Goal: Information Seeking & Learning: Learn about a topic

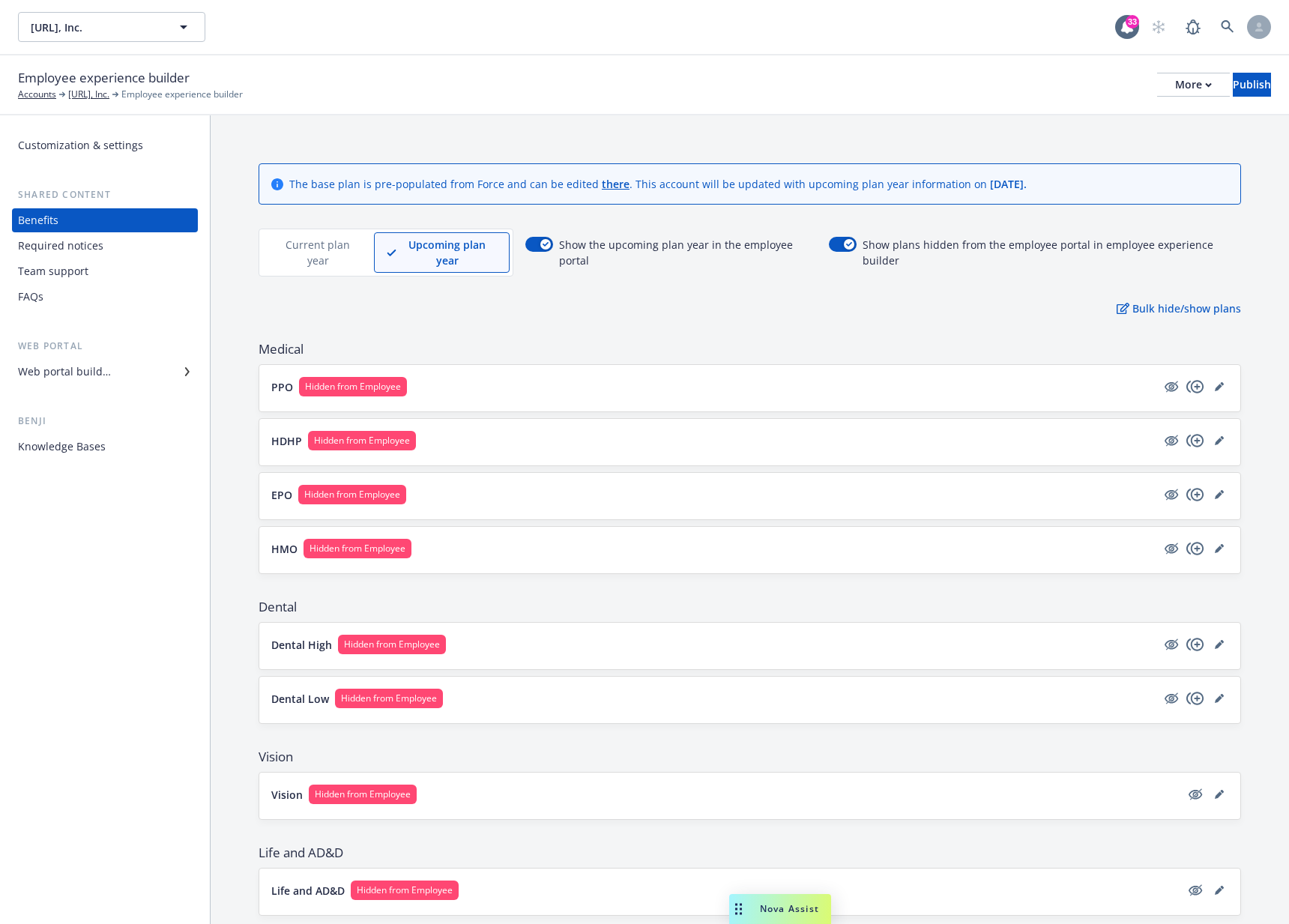
click at [294, 257] on p "Current plan year" at bounding box center [318, 253] width 86 height 32
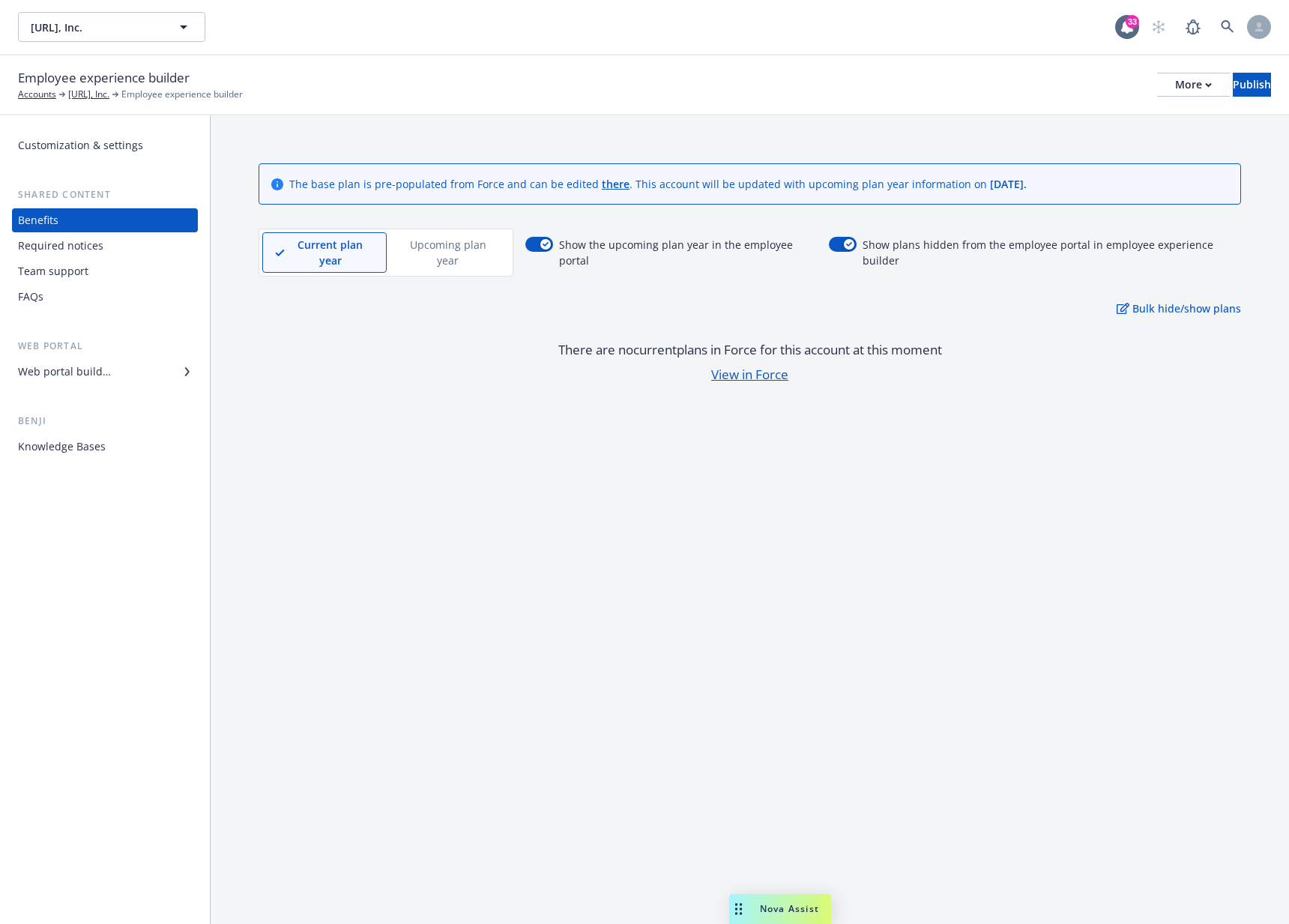
click at [469, 254] on p "Upcoming plan year" at bounding box center [448, 253] width 98 height 32
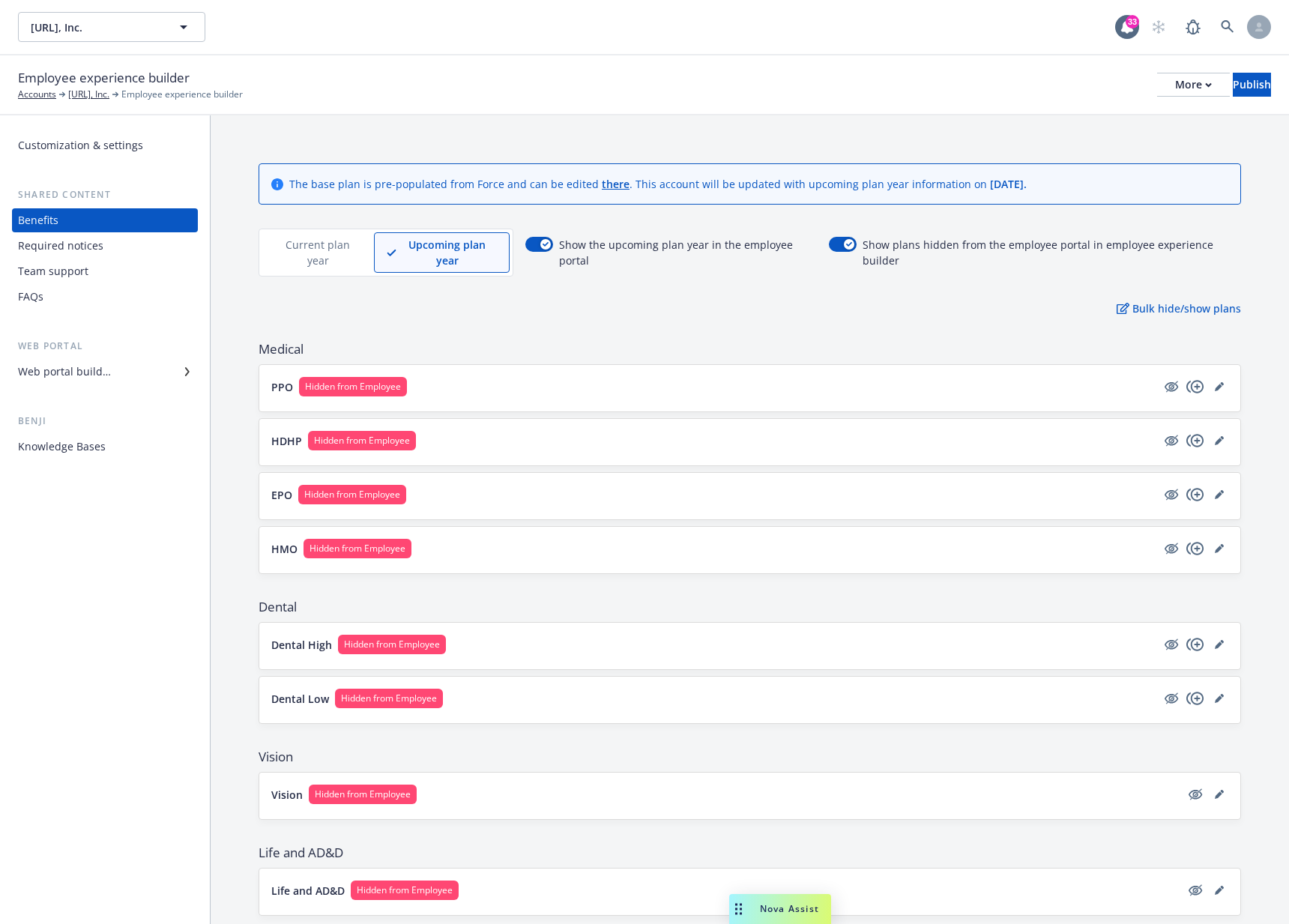
click at [337, 254] on p "Current plan year" at bounding box center [318, 253] width 86 height 32
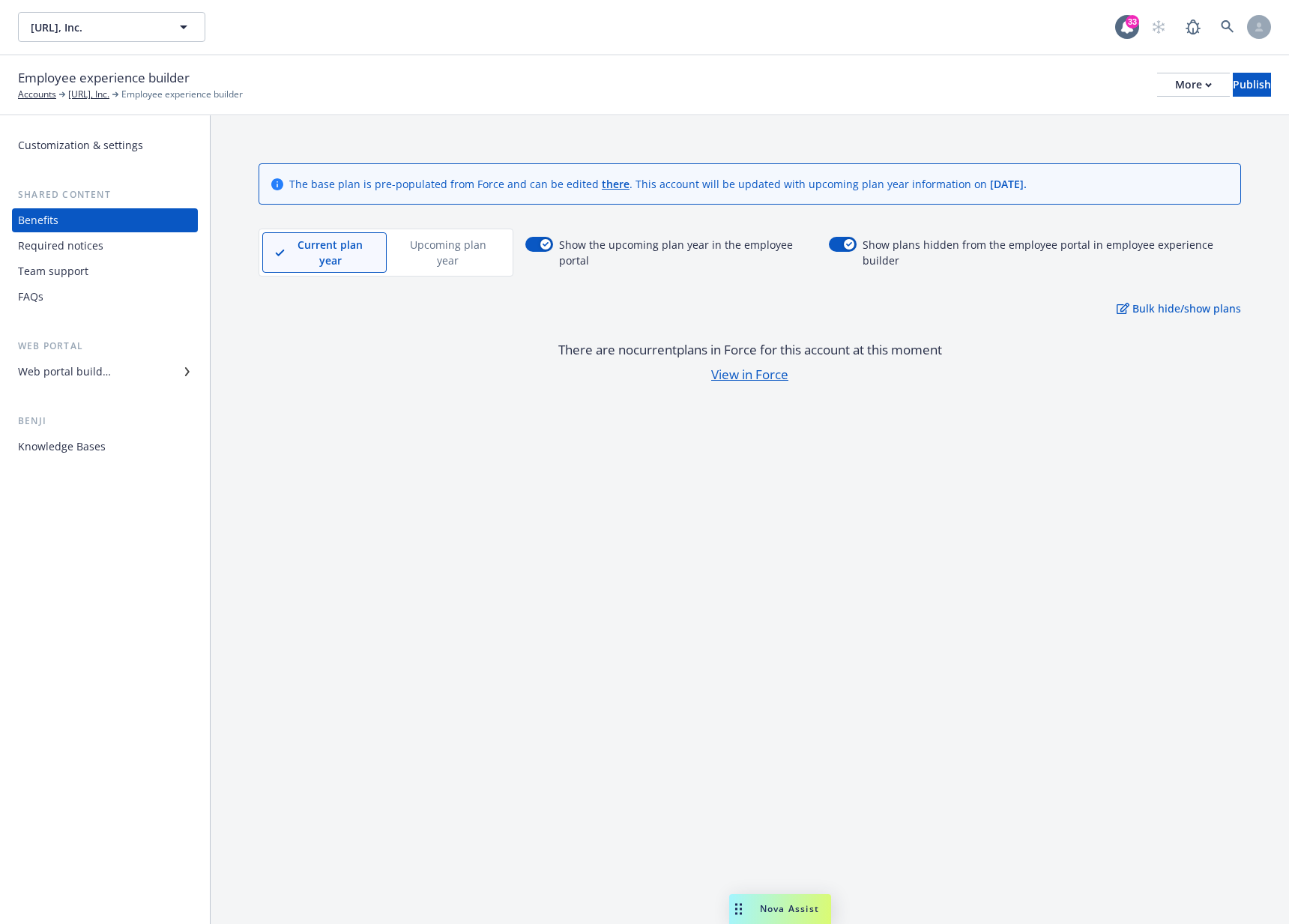
click at [449, 251] on p "Upcoming plan year" at bounding box center [448, 253] width 98 height 32
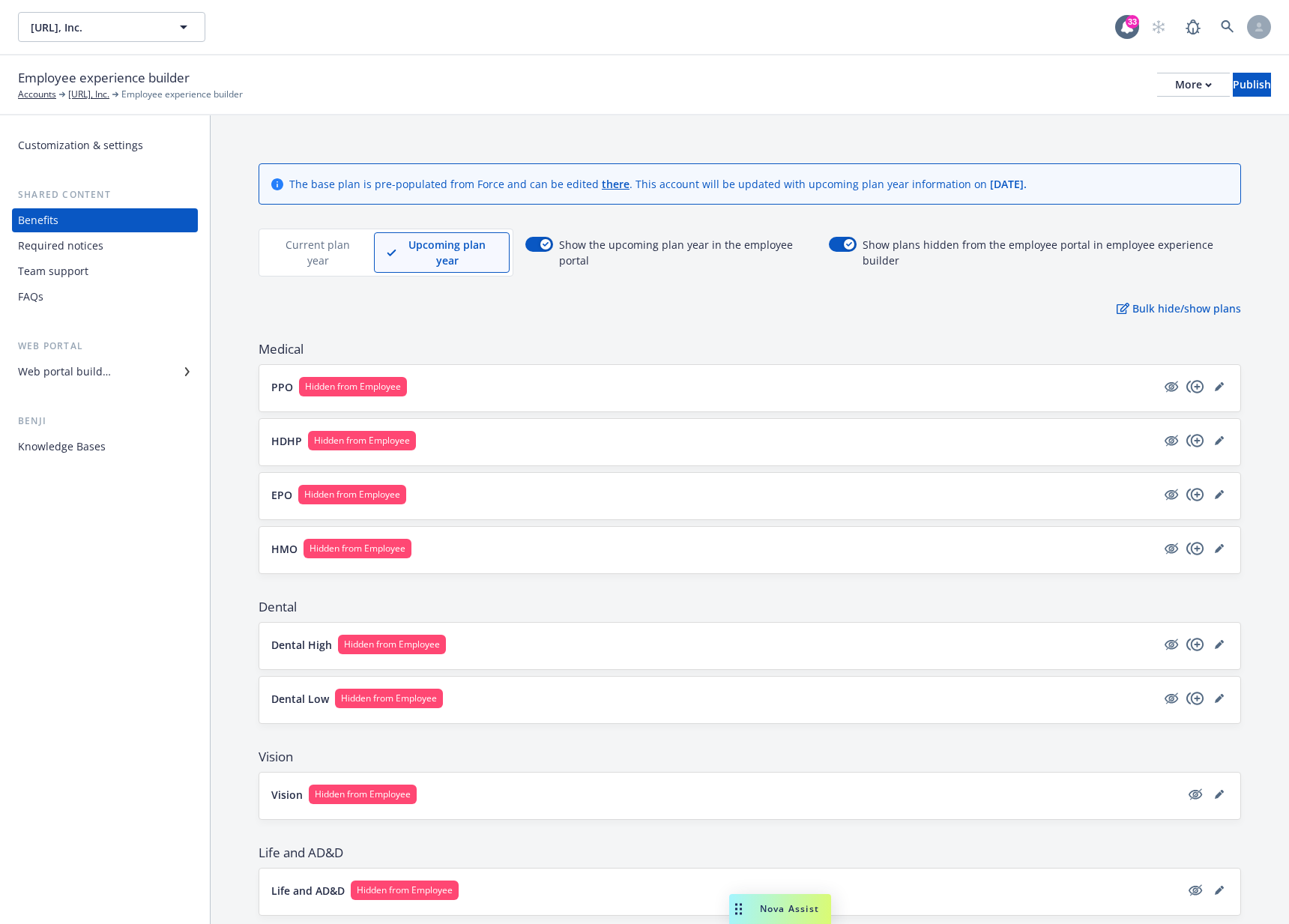
click at [120, 246] on div "Required notices" at bounding box center [105, 246] width 174 height 24
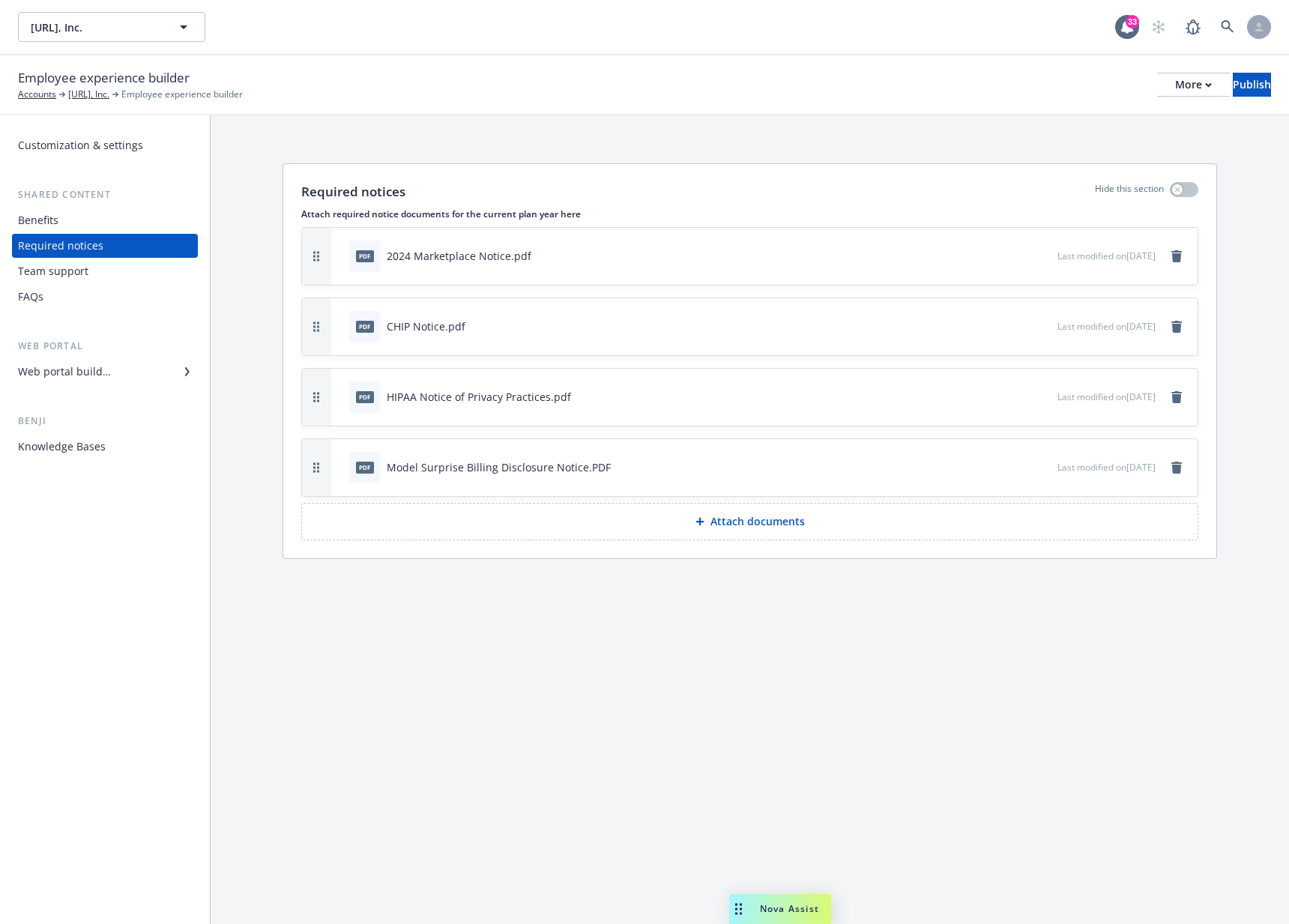
click at [122, 276] on div "Team support" at bounding box center [105, 271] width 174 height 24
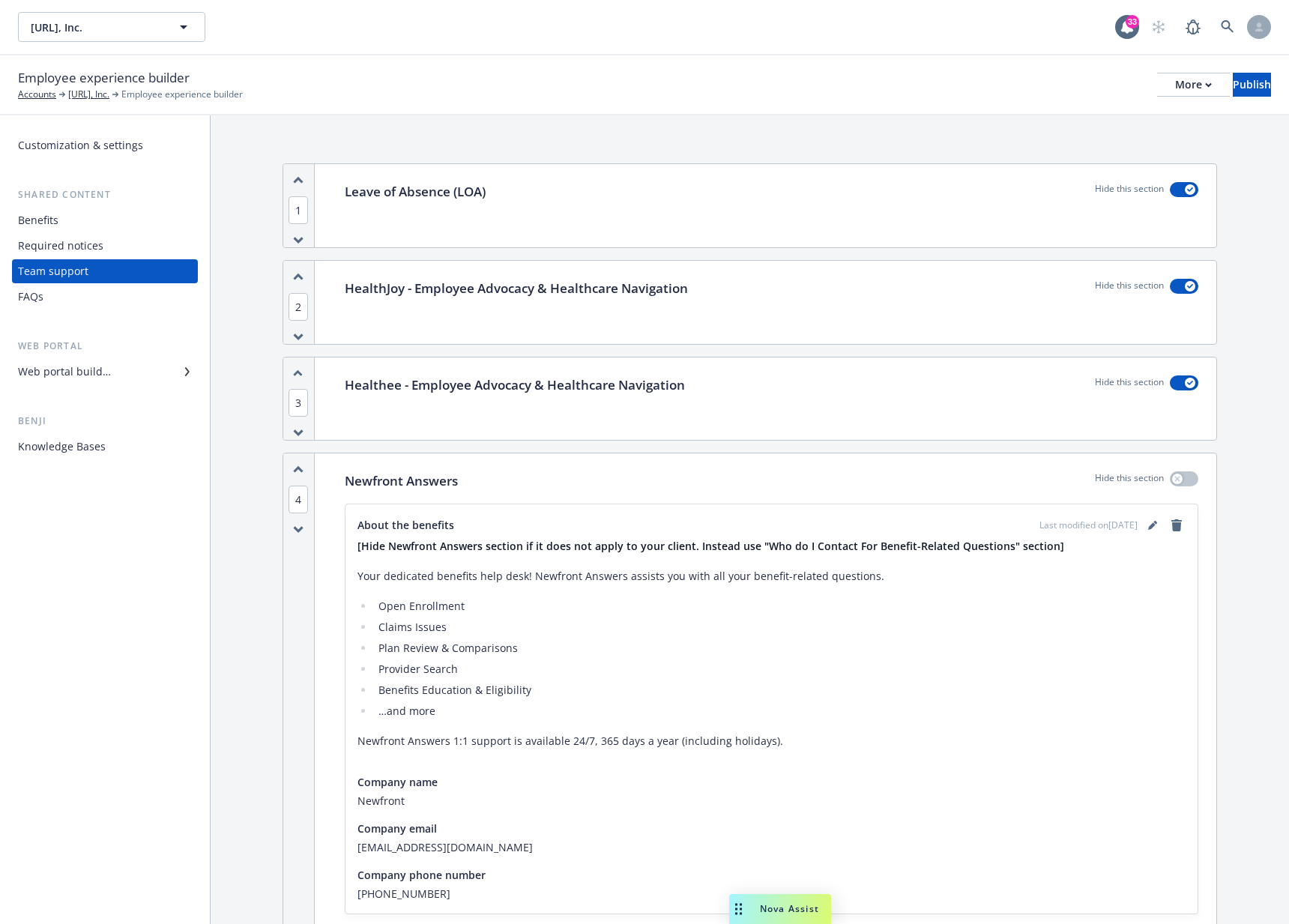
click at [106, 220] on div "Benefits" at bounding box center [105, 220] width 174 height 24
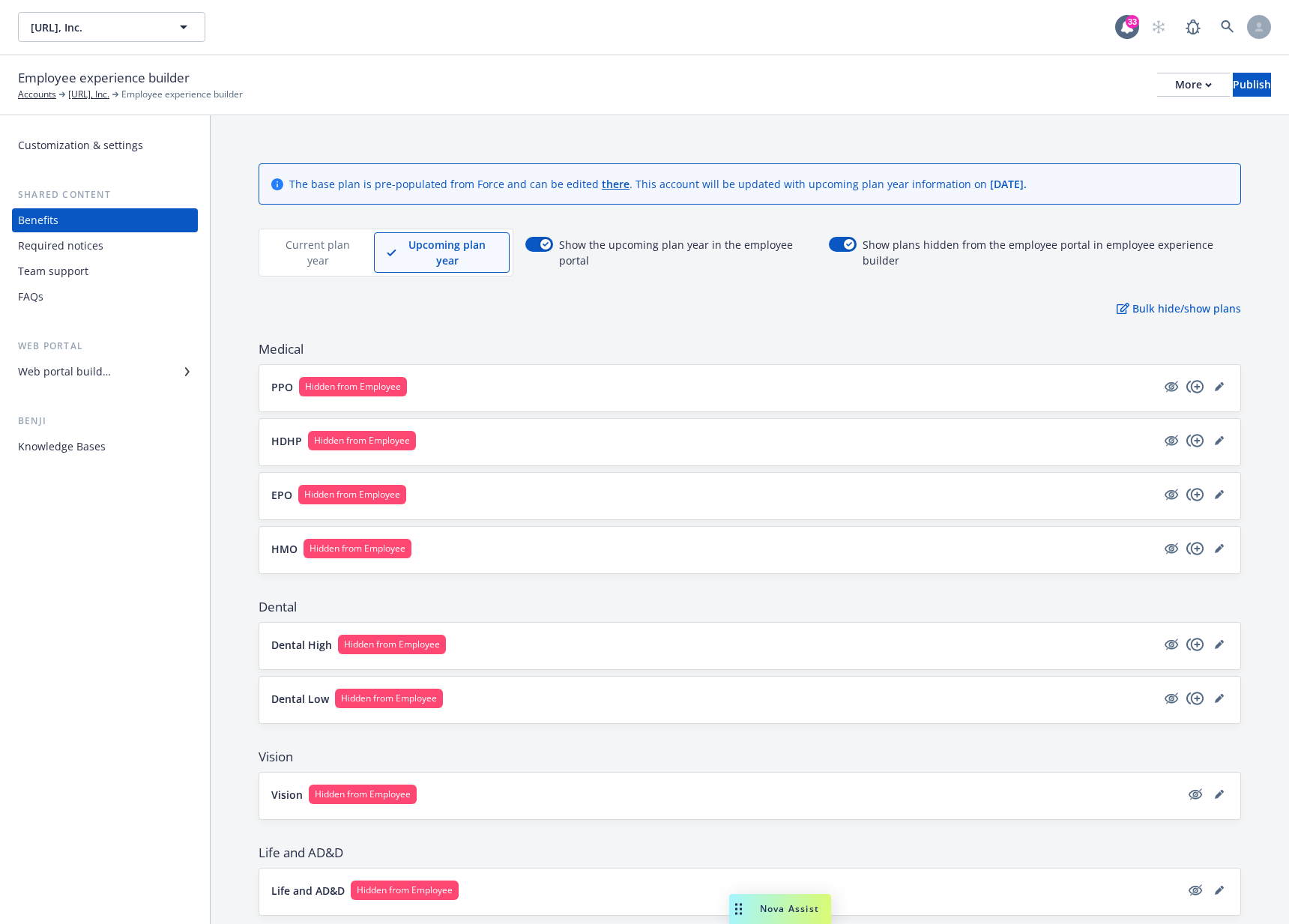
click at [287, 384] on p "PPO" at bounding box center [282, 387] width 22 height 16
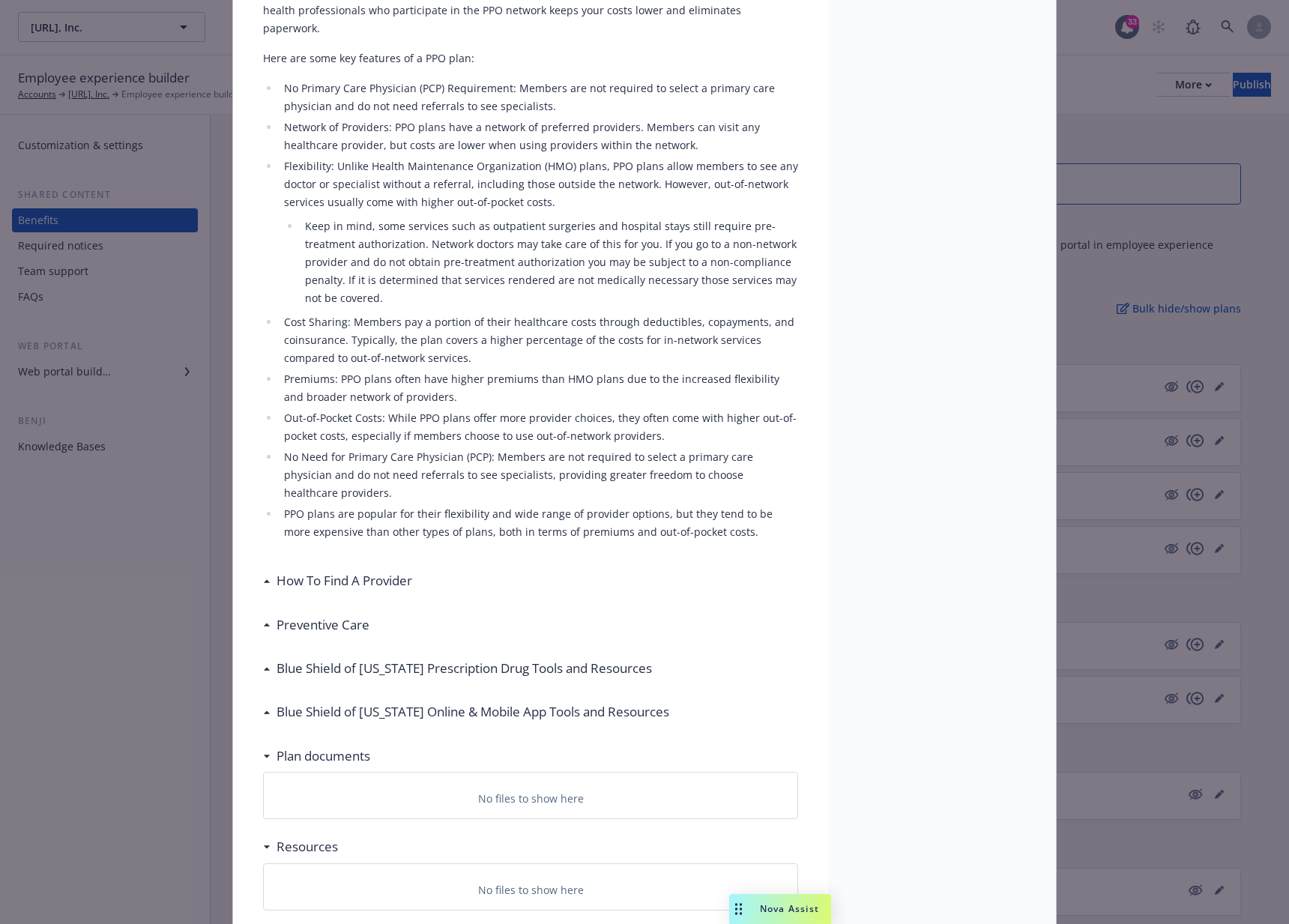
scroll to position [410, 0]
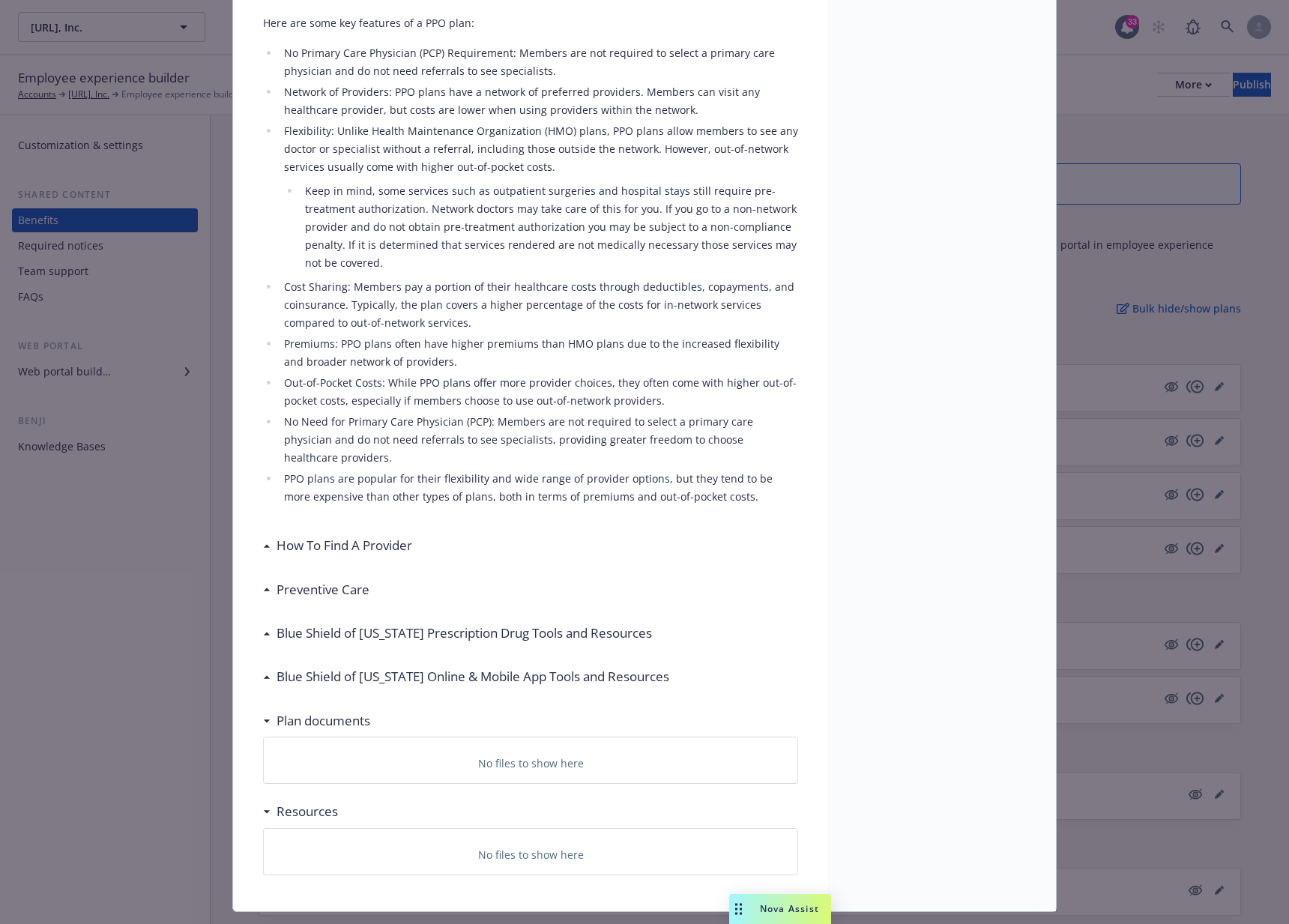
click at [289, 536] on h3 "How To Find A Provider" at bounding box center [343, 546] width 135 height 20
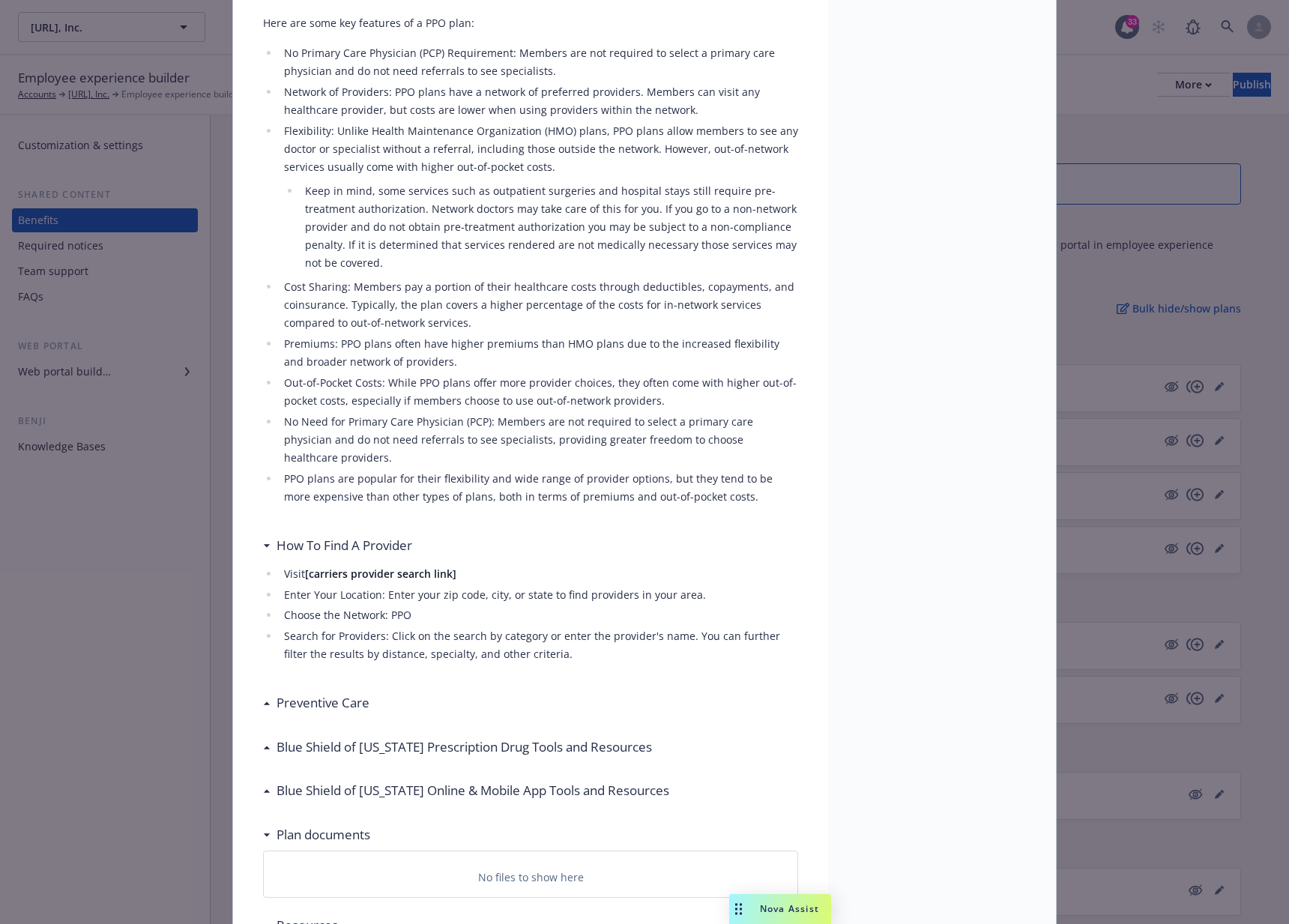
click at [289, 536] on h3 "How To Find A Provider" at bounding box center [343, 546] width 135 height 20
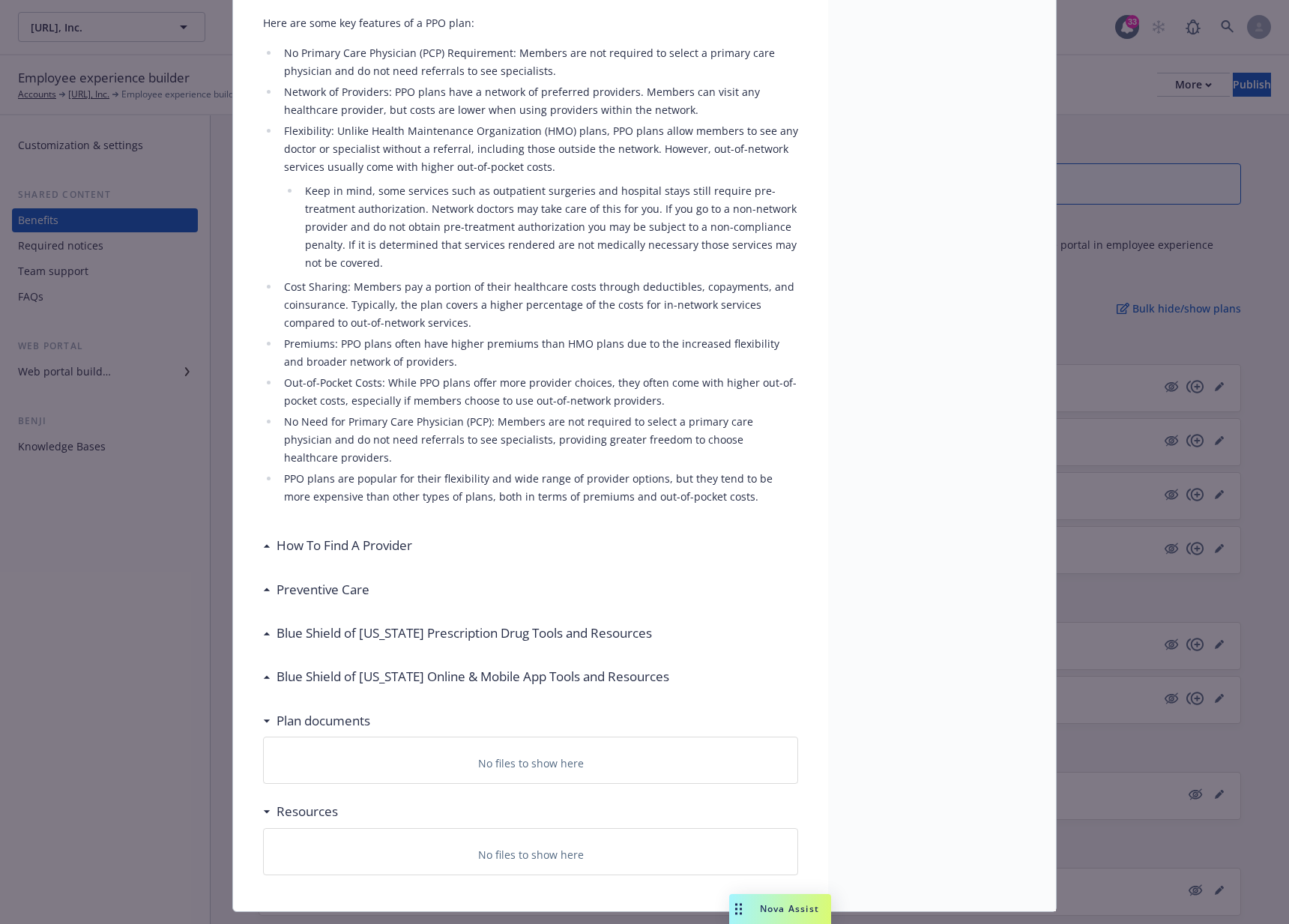
click at [322, 579] on h3 "Preventive Care" at bounding box center [323, 589] width 93 height 20
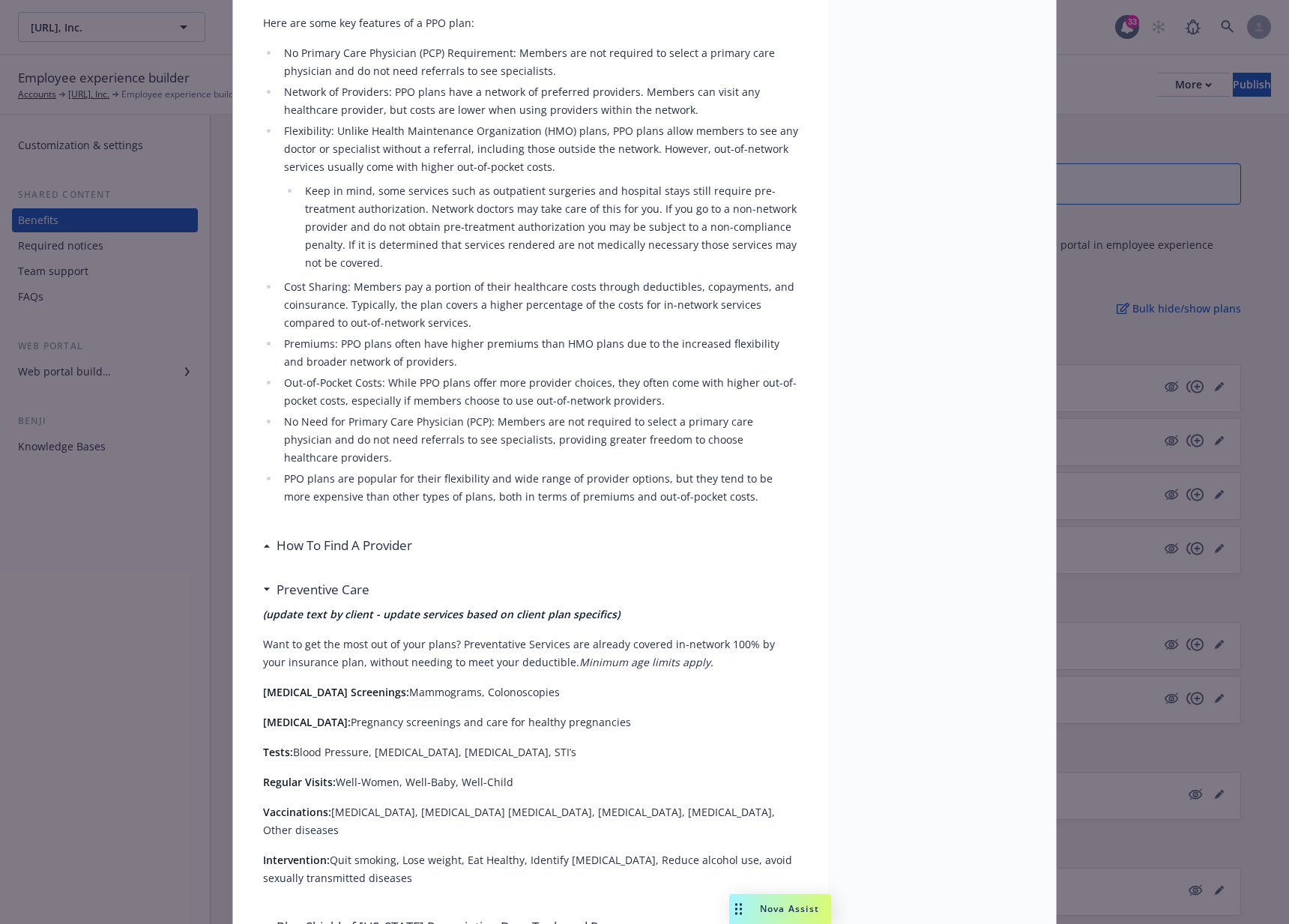
click at [321, 579] on h3 "Preventive Care" at bounding box center [323, 589] width 93 height 20
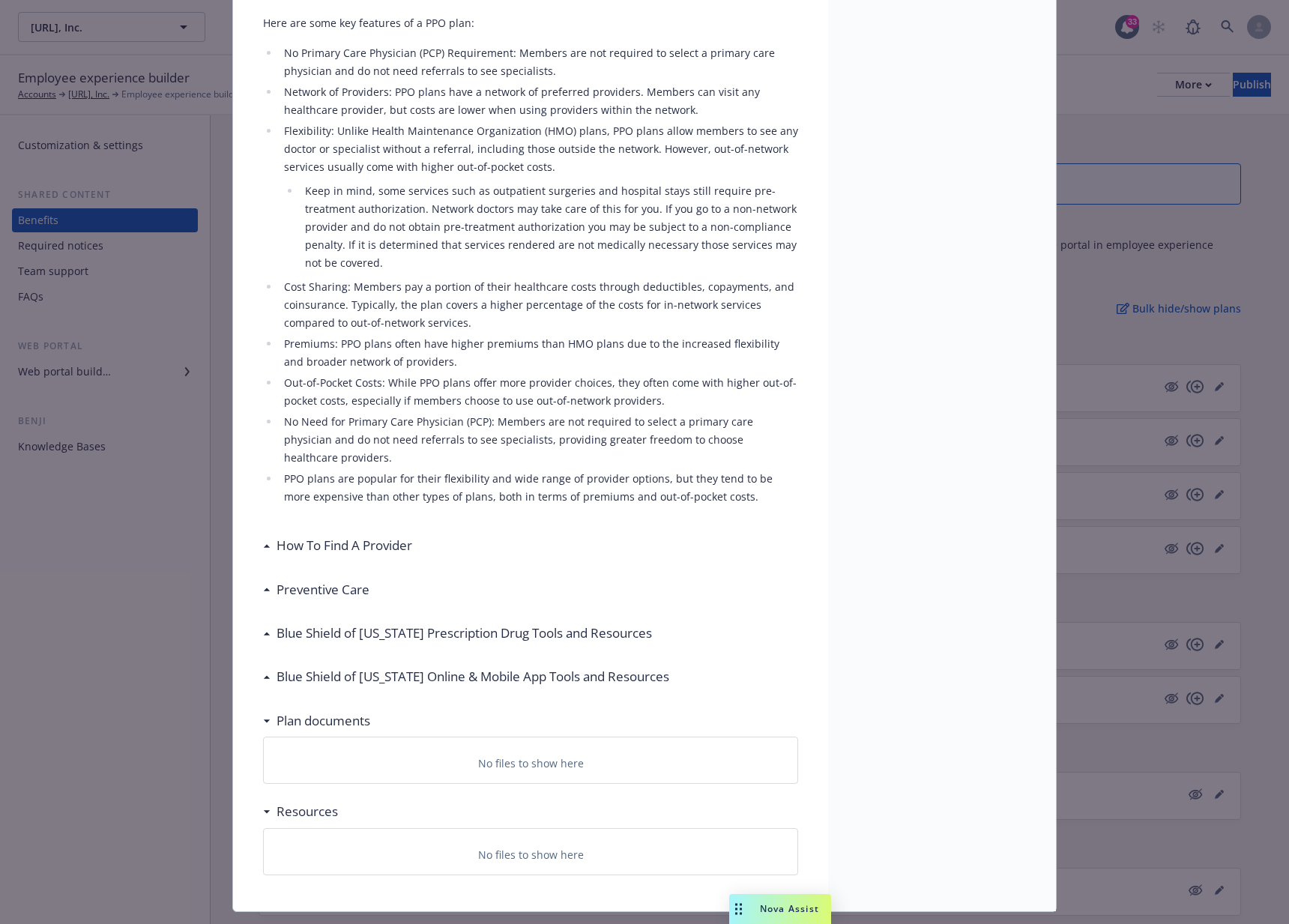
click at [332, 624] on h3 "Blue Shield of [US_STATE] Prescription Drug Tools and Resources" at bounding box center [464, 634] width 375 height 20
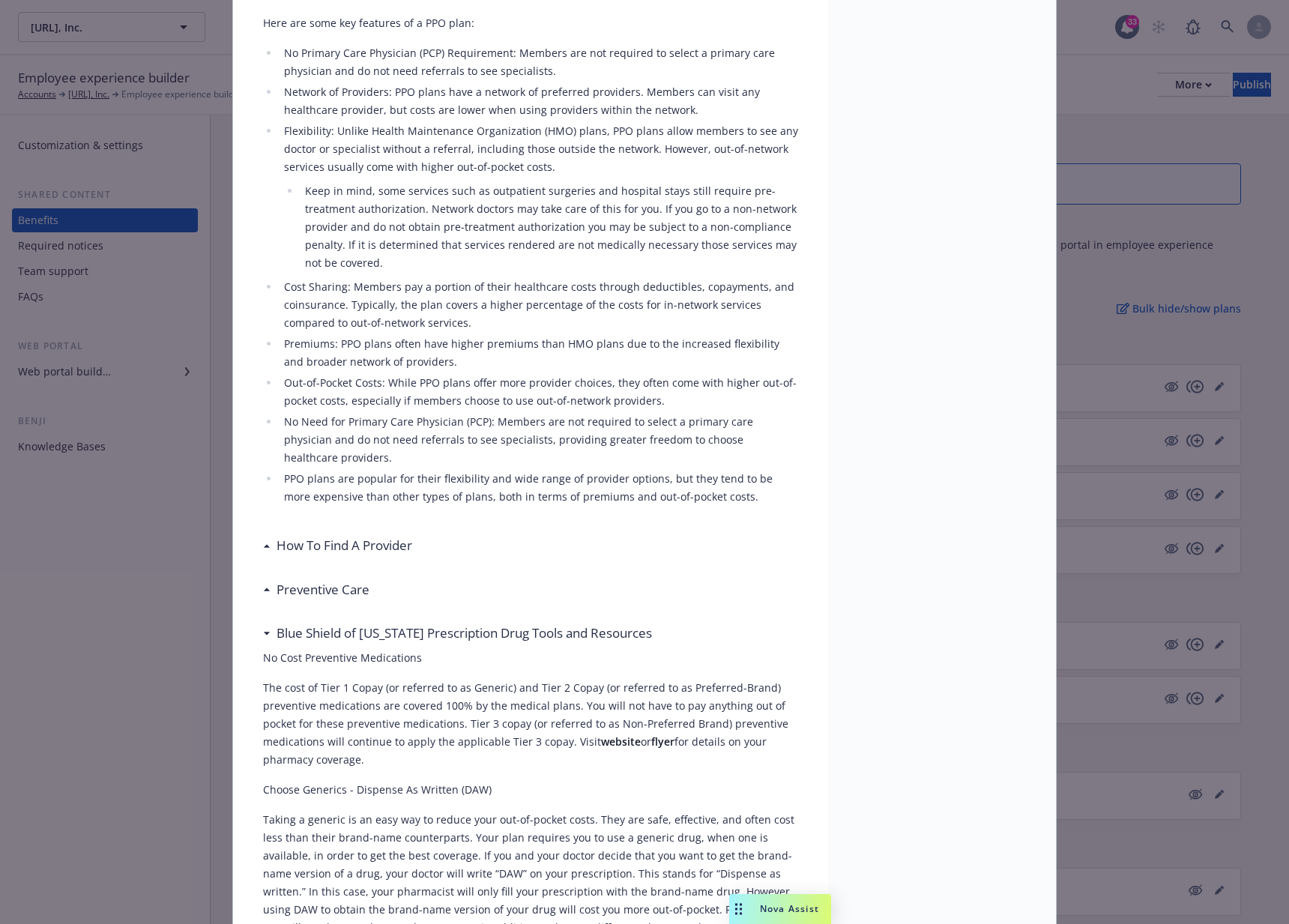
click at [332, 624] on h3 "Blue Shield of [US_STATE] Prescription Drug Tools and Resources" at bounding box center [464, 634] width 375 height 20
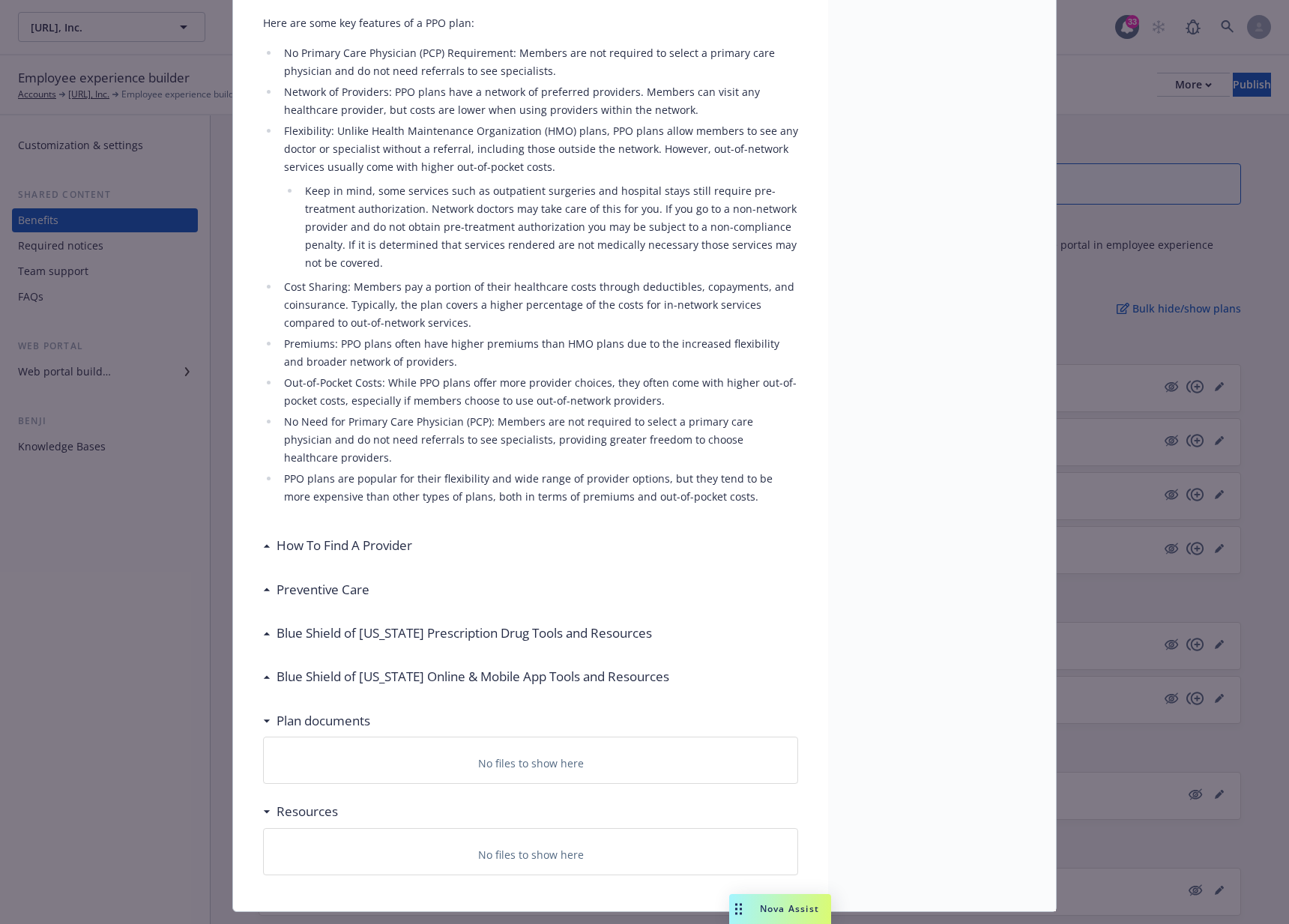
click at [335, 667] on h3 "Blue Shield of [US_STATE] Online & Mobile App Tools and Resources" at bounding box center [473, 677] width 393 height 20
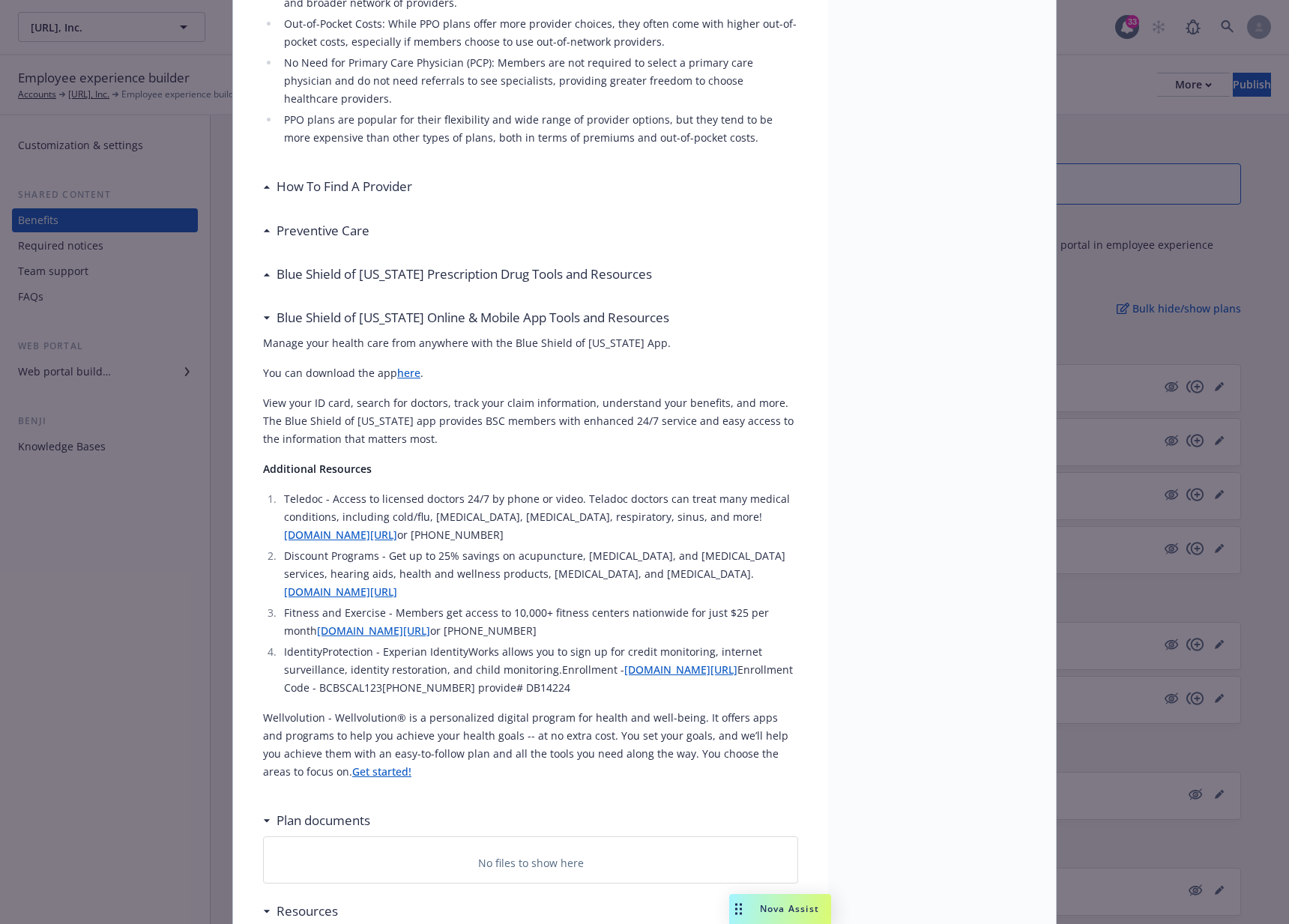
scroll to position [0, 0]
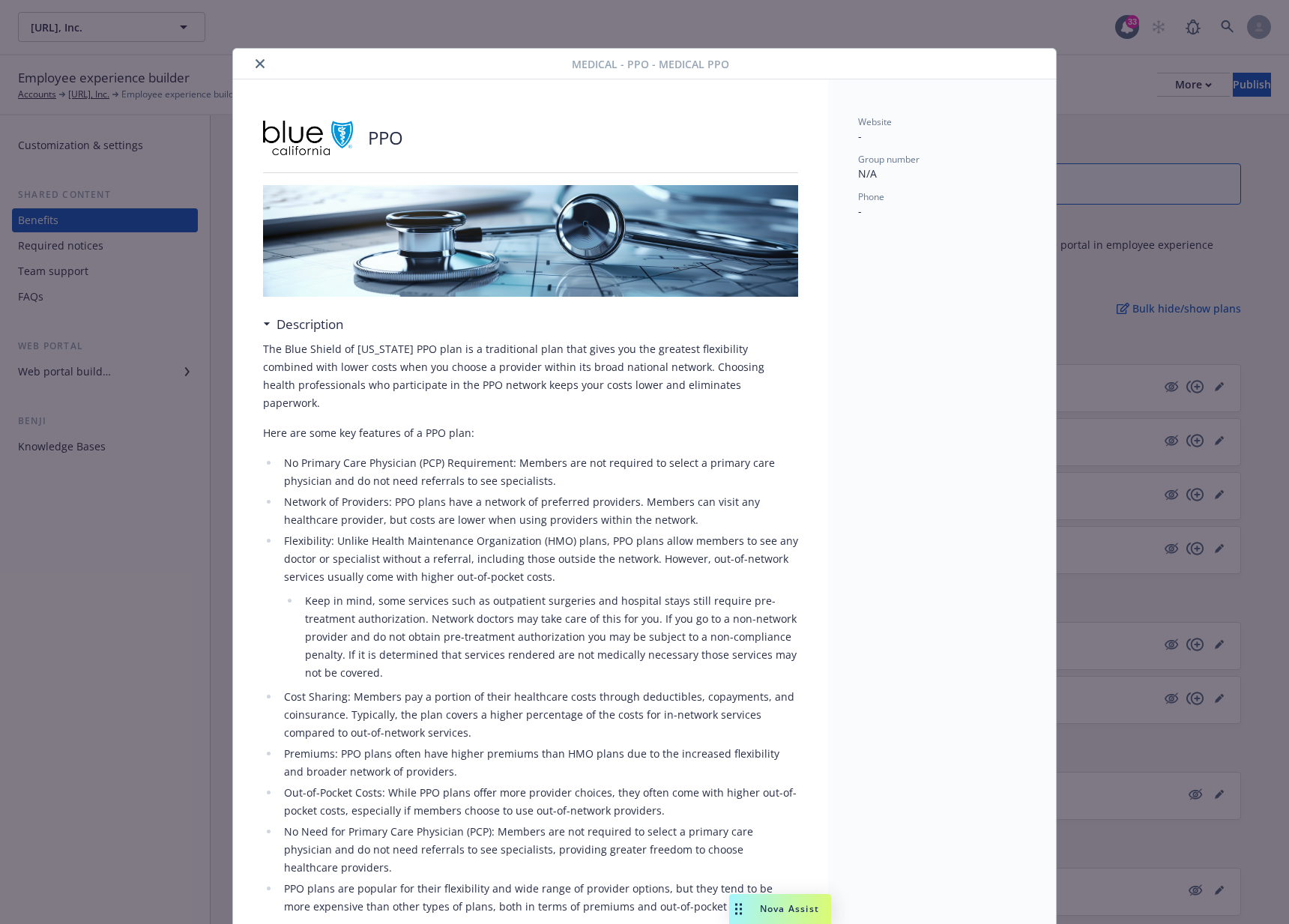
click at [260, 60] on button "close" at bounding box center [260, 63] width 18 height 18
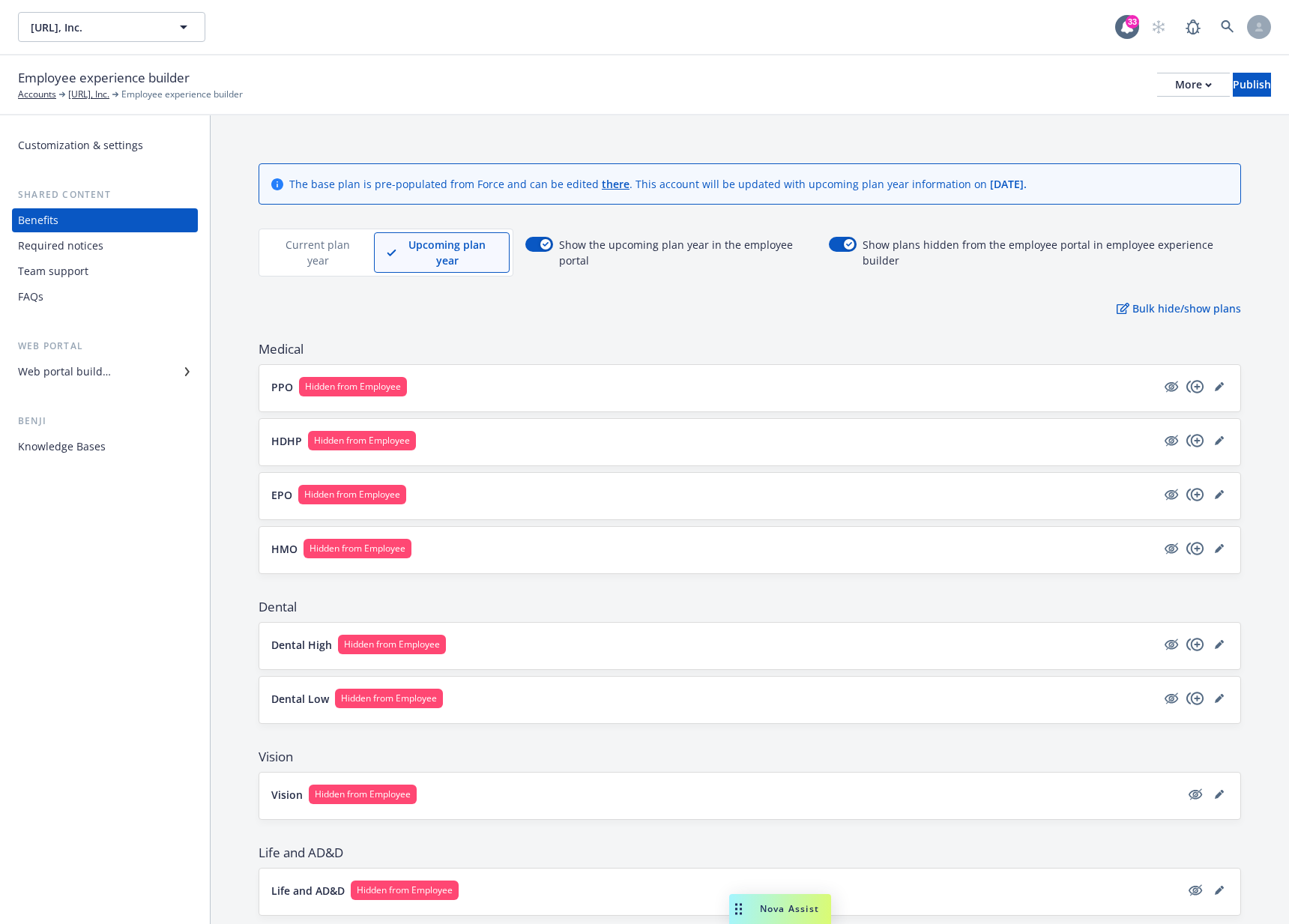
click at [276, 387] on p "PPO" at bounding box center [282, 387] width 22 height 16
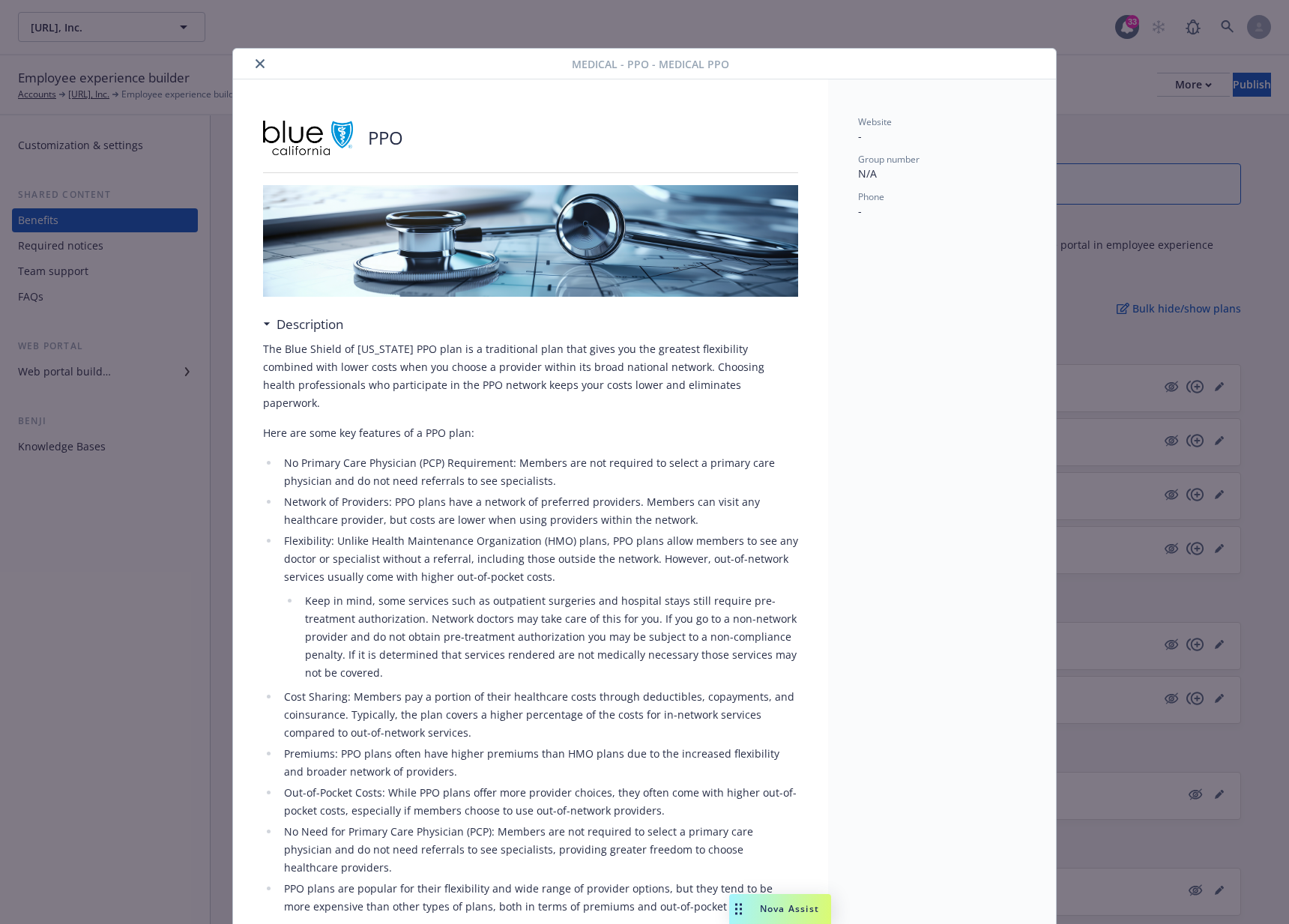
scroll to position [45, 0]
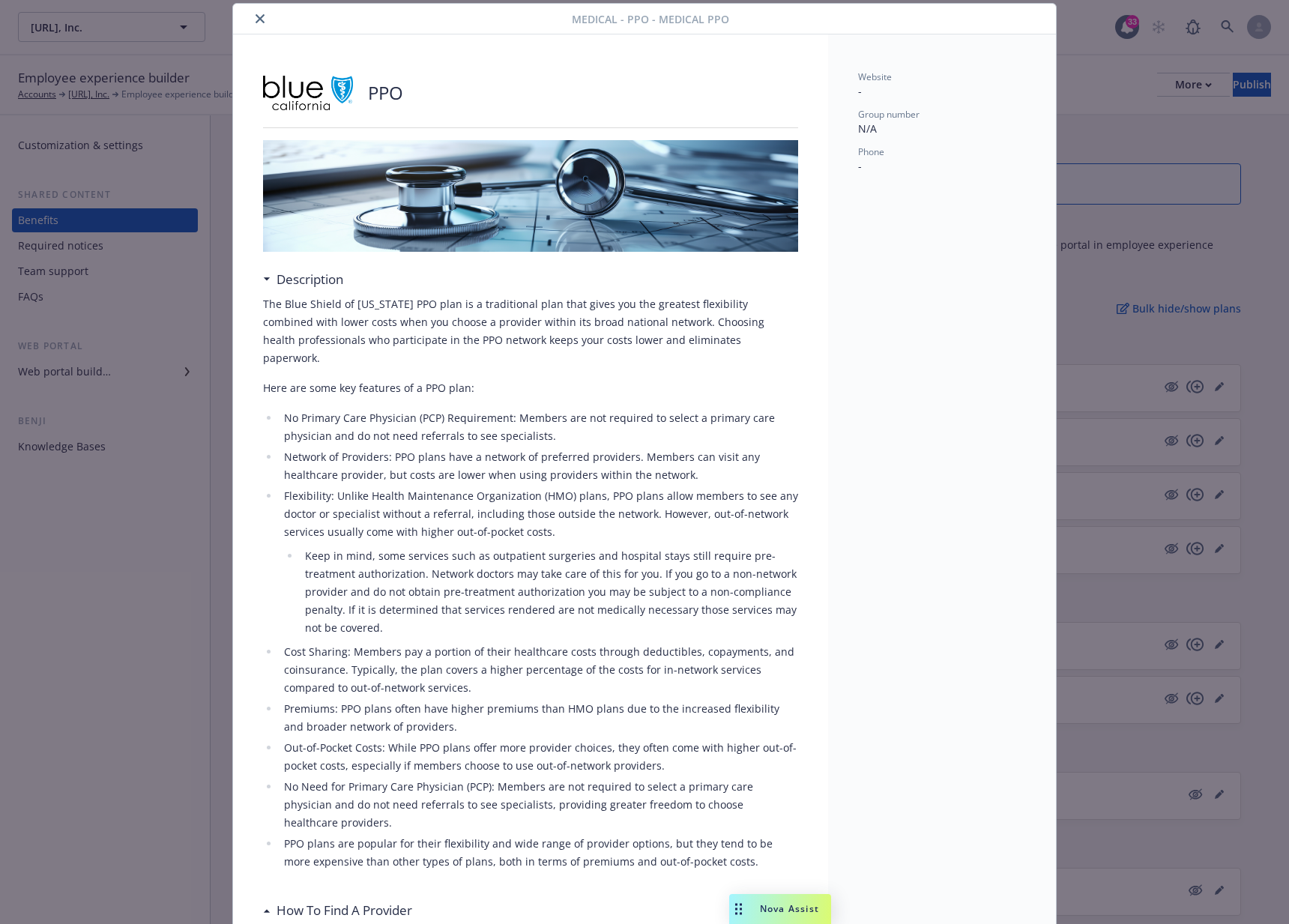
click at [178, 562] on div "Medical - PPO - Medical PPO PPO Description The Blue Shield of [US_STATE] PPO p…" at bounding box center [644, 462] width 1289 height 924
click at [251, 15] on button "close" at bounding box center [260, 19] width 18 height 18
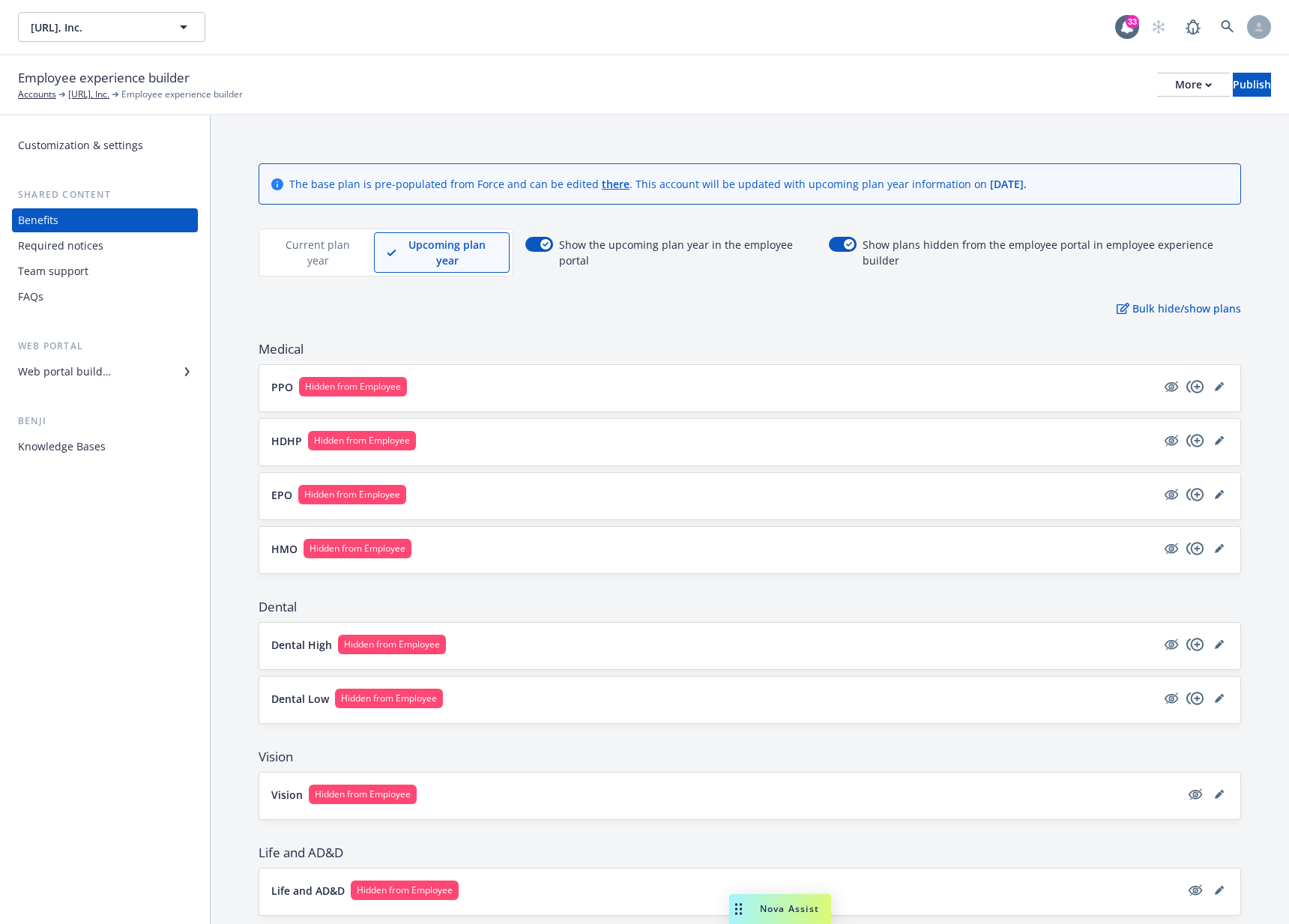
click at [69, 238] on div "Required notices" at bounding box center [60, 246] width 86 height 24
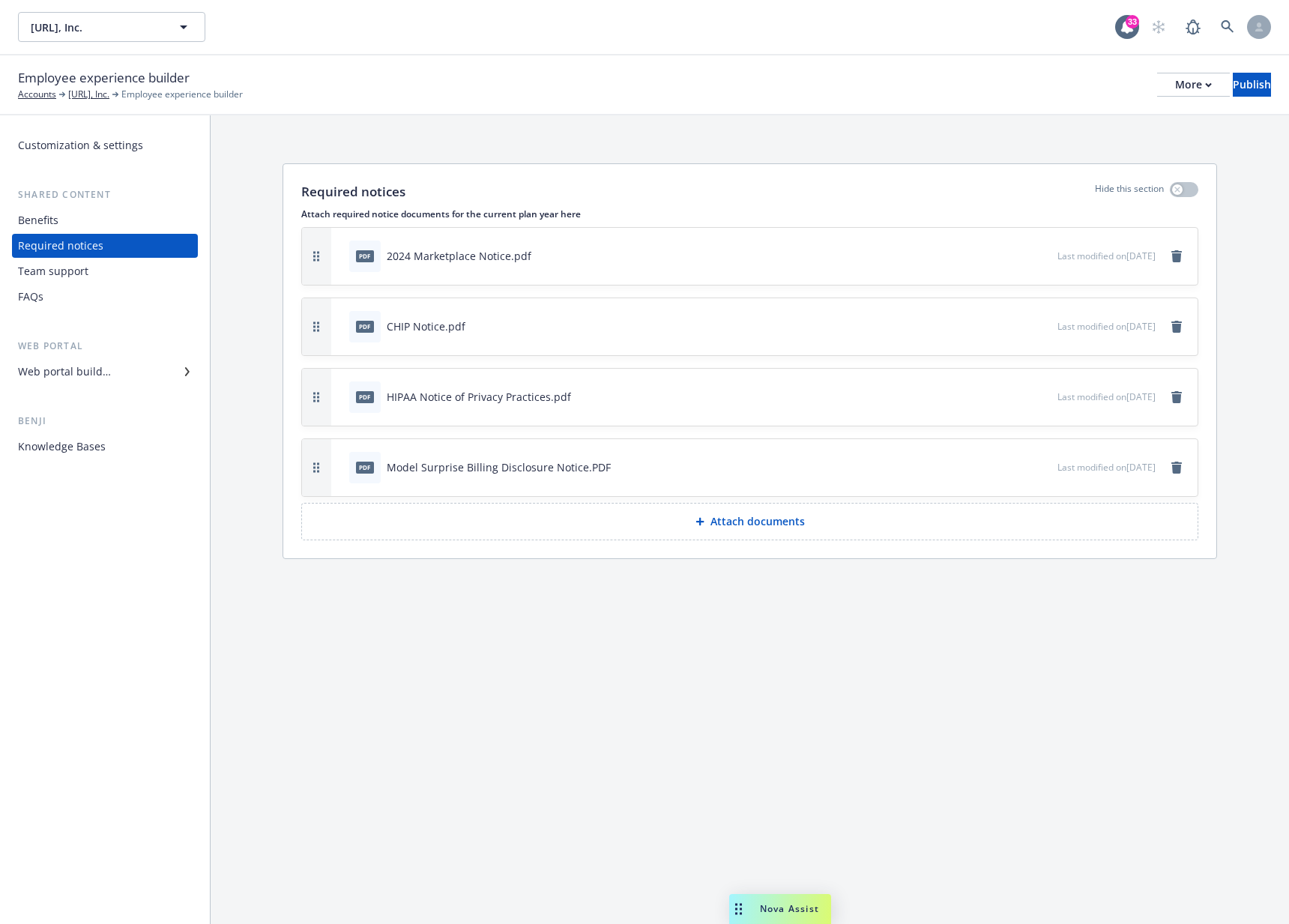
click at [78, 266] on div "Team support" at bounding box center [52, 271] width 70 height 24
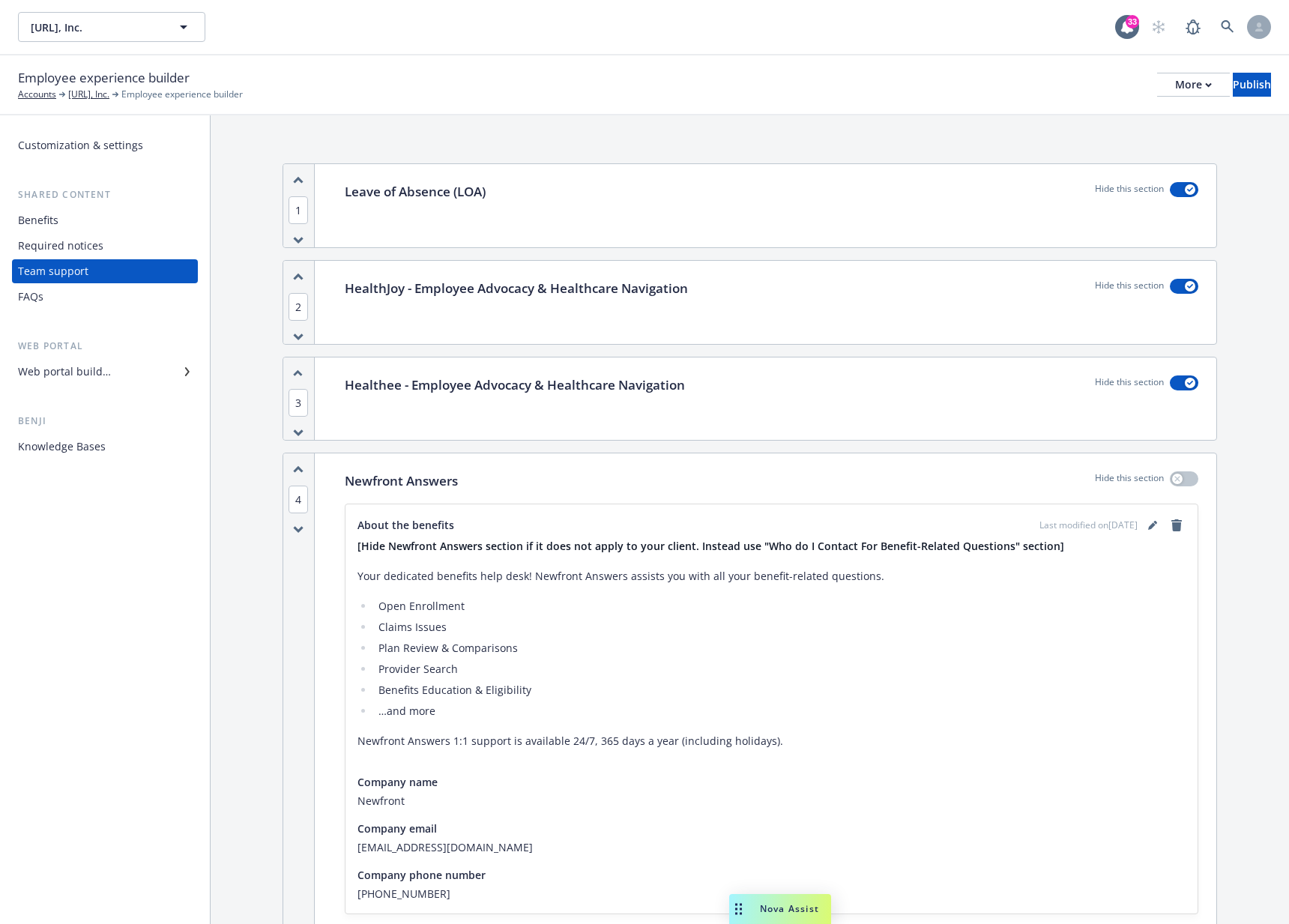
click at [69, 295] on div "FAQs" at bounding box center [105, 296] width 174 height 24
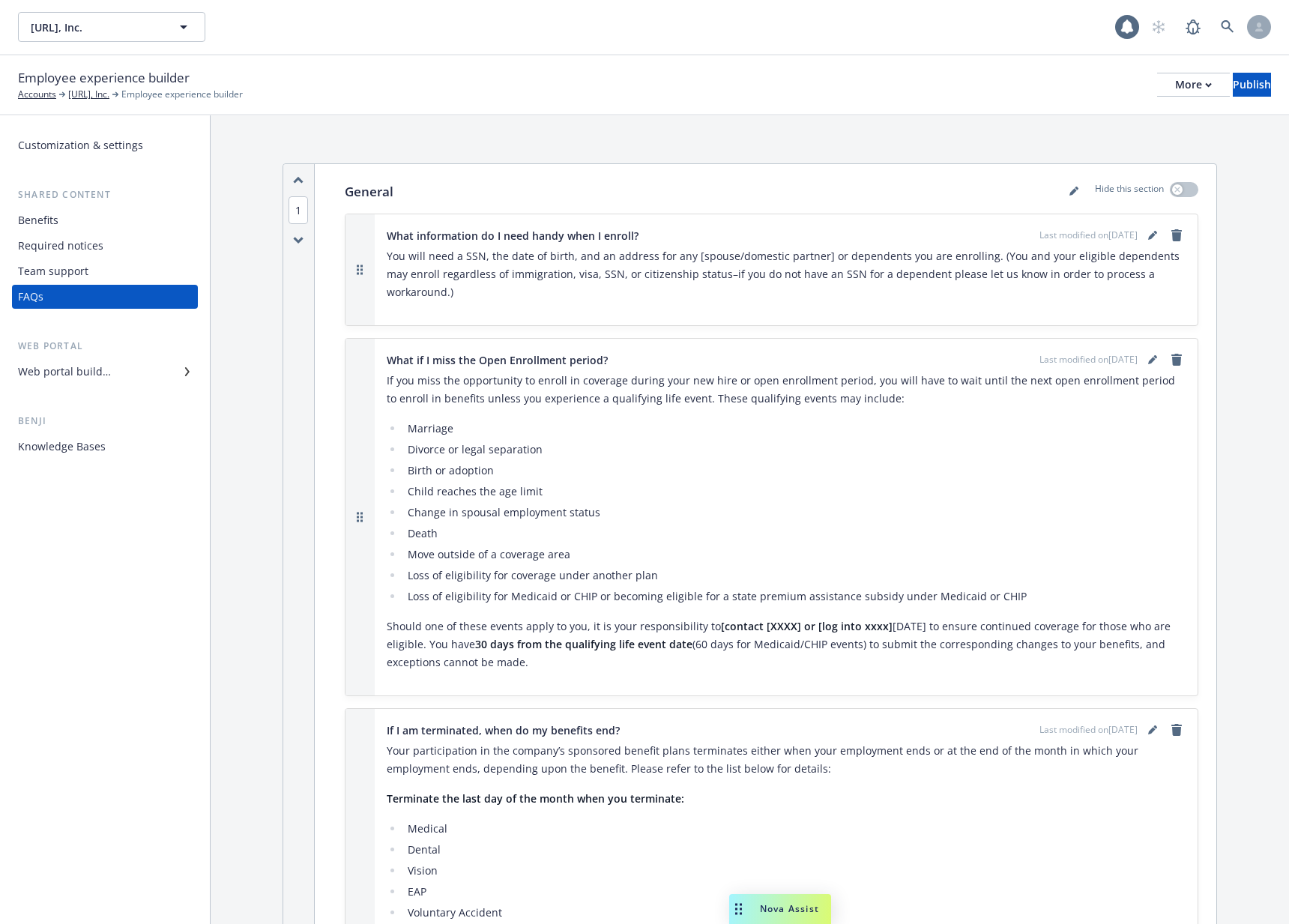
click at [122, 371] on div "Web portal builder" at bounding box center [105, 371] width 174 height 24
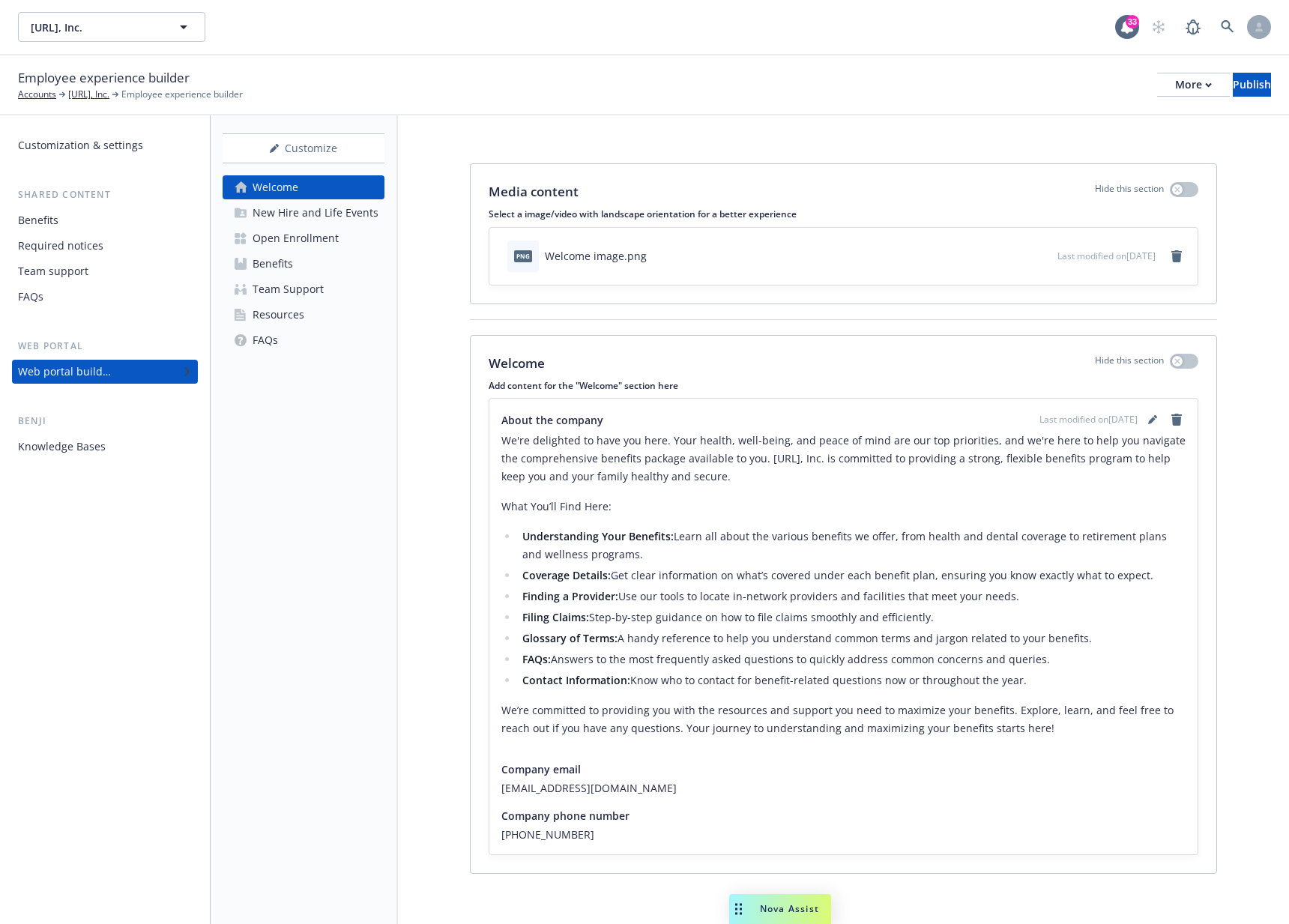
click at [279, 219] on div "New Hire and Life Events" at bounding box center [316, 212] width 126 height 24
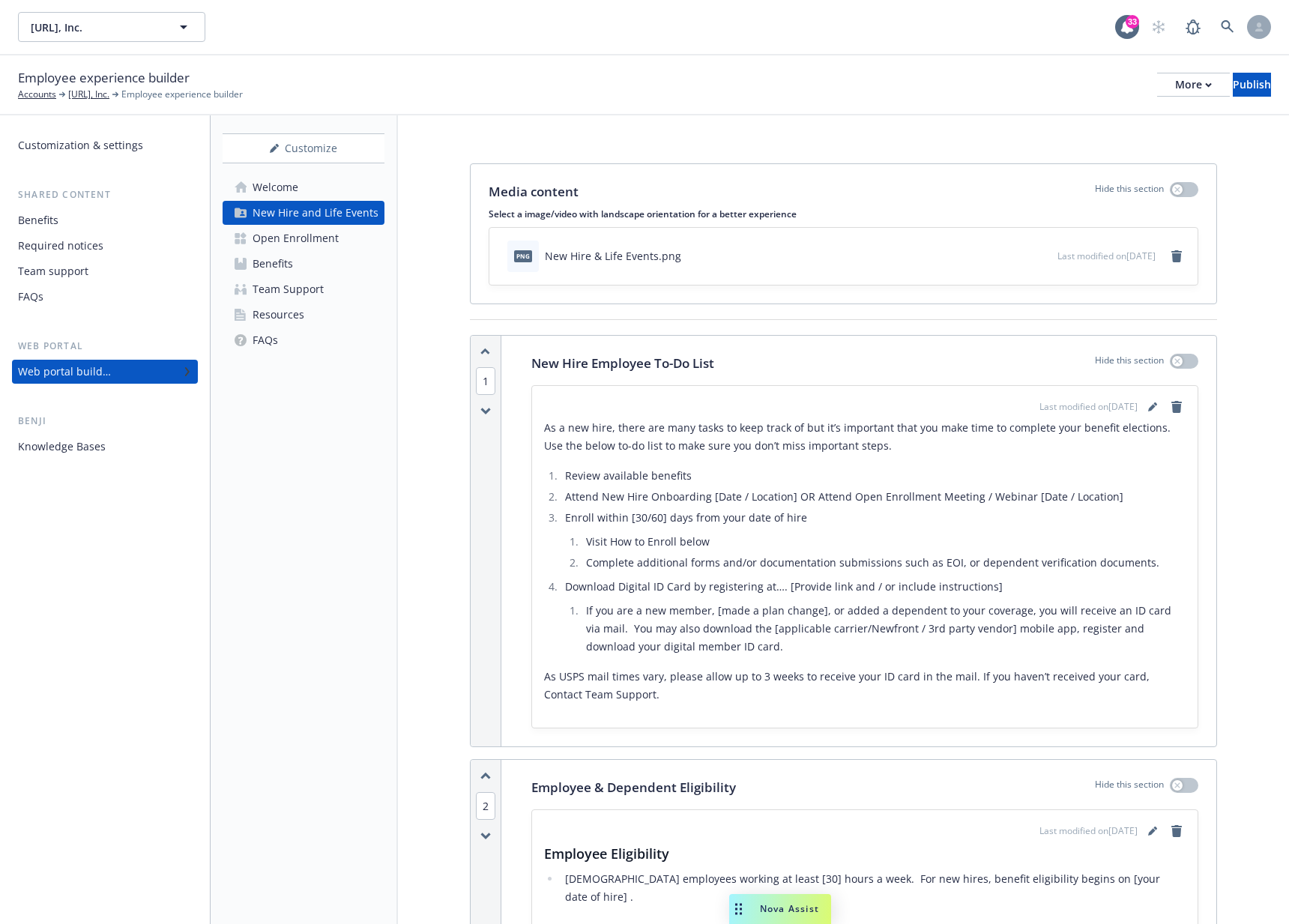
click at [290, 244] on div "Open Enrollment" at bounding box center [295, 238] width 86 height 24
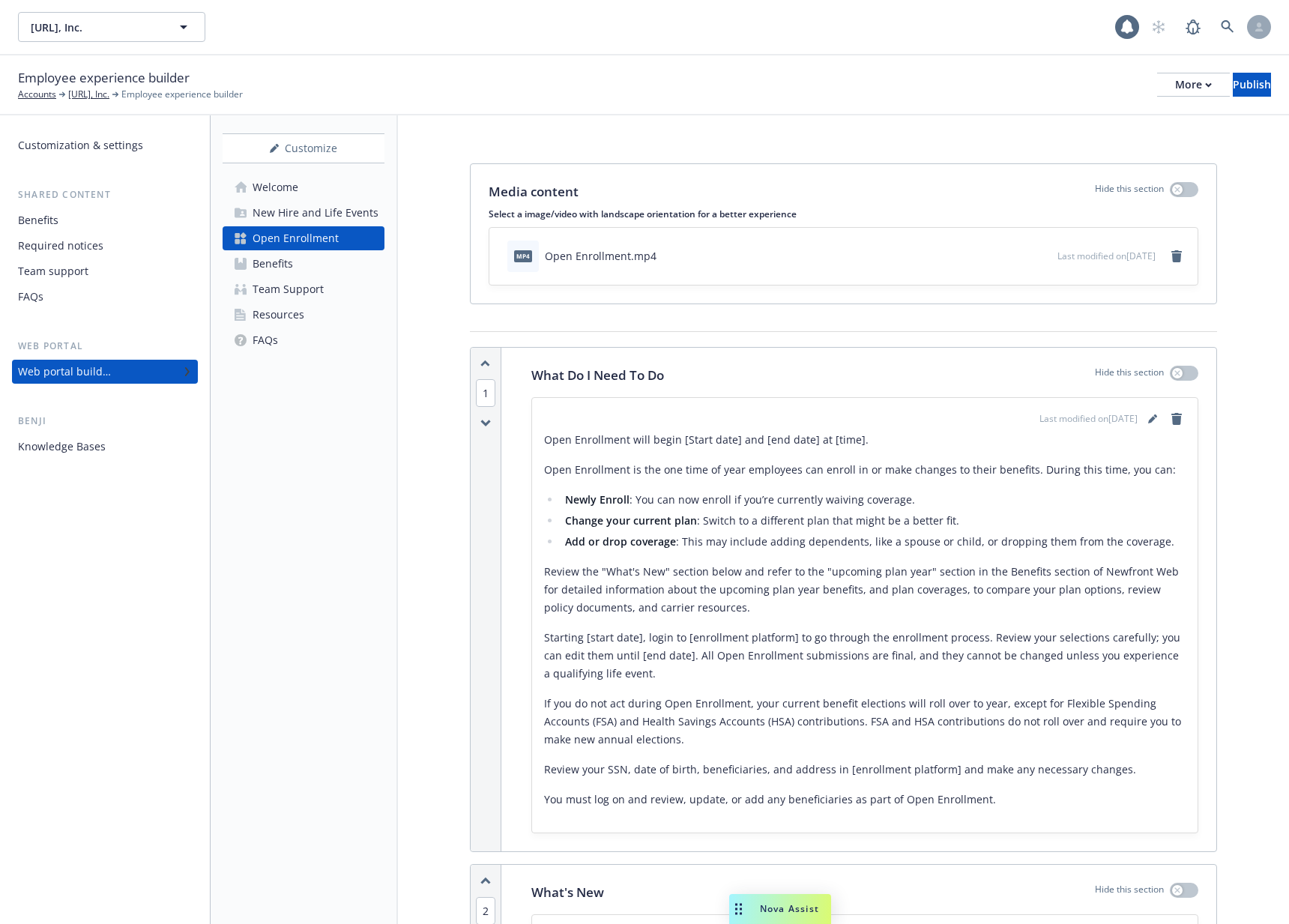
click at [285, 260] on div "Benefits" at bounding box center [272, 264] width 40 height 24
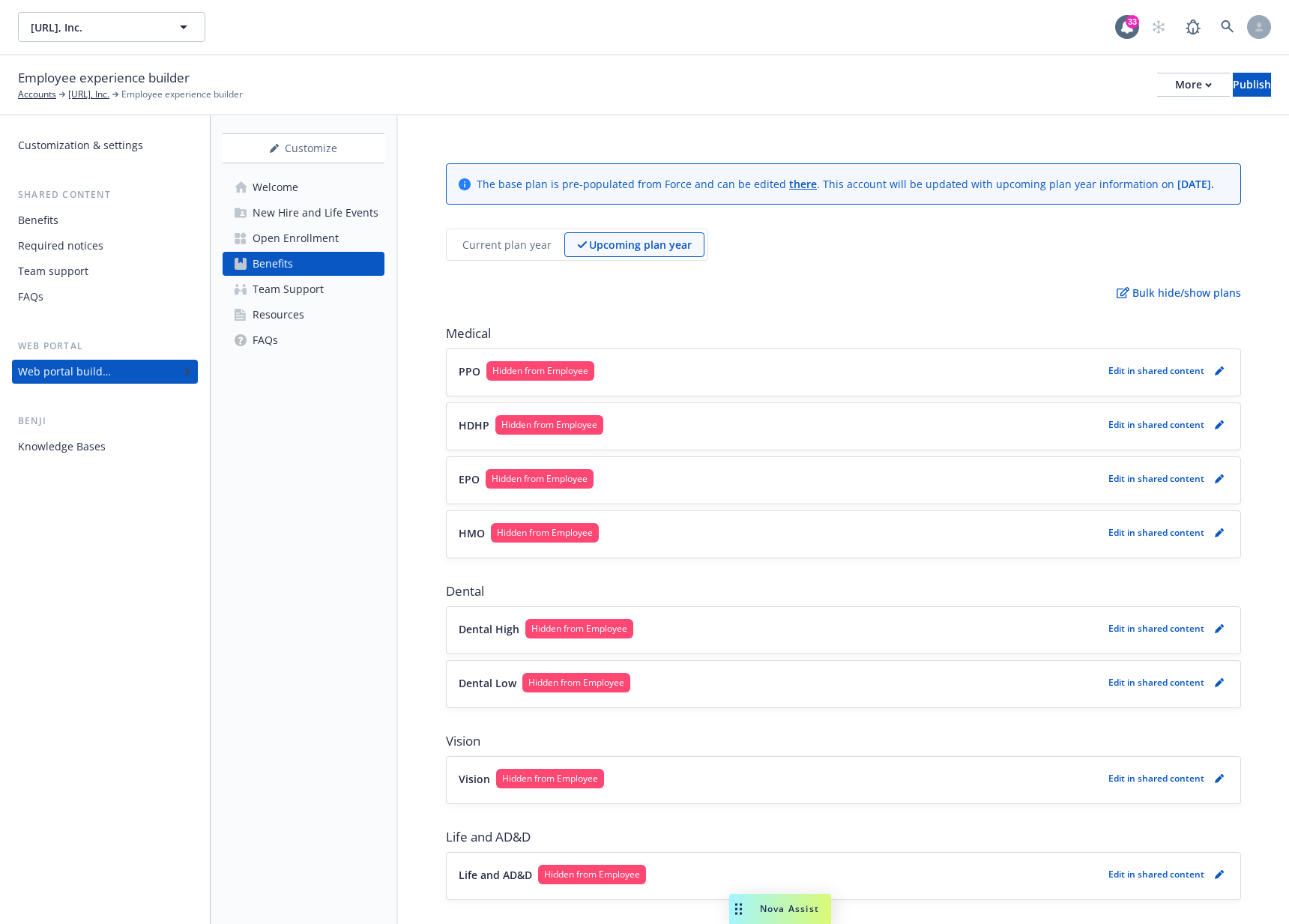
click at [292, 278] on div "Team Support" at bounding box center [288, 289] width 71 height 24
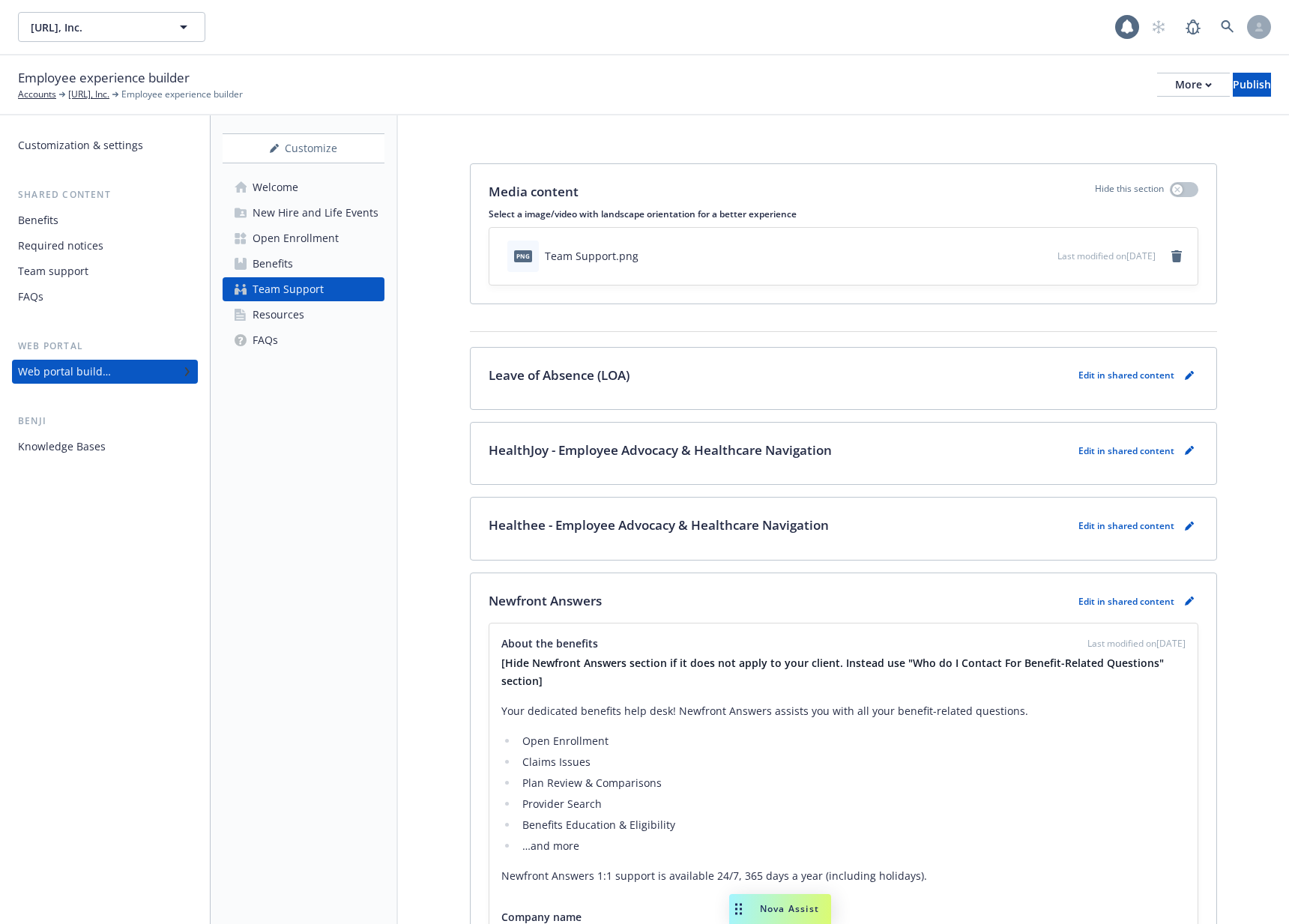
click at [288, 241] on div "Open Enrollment" at bounding box center [295, 238] width 86 height 24
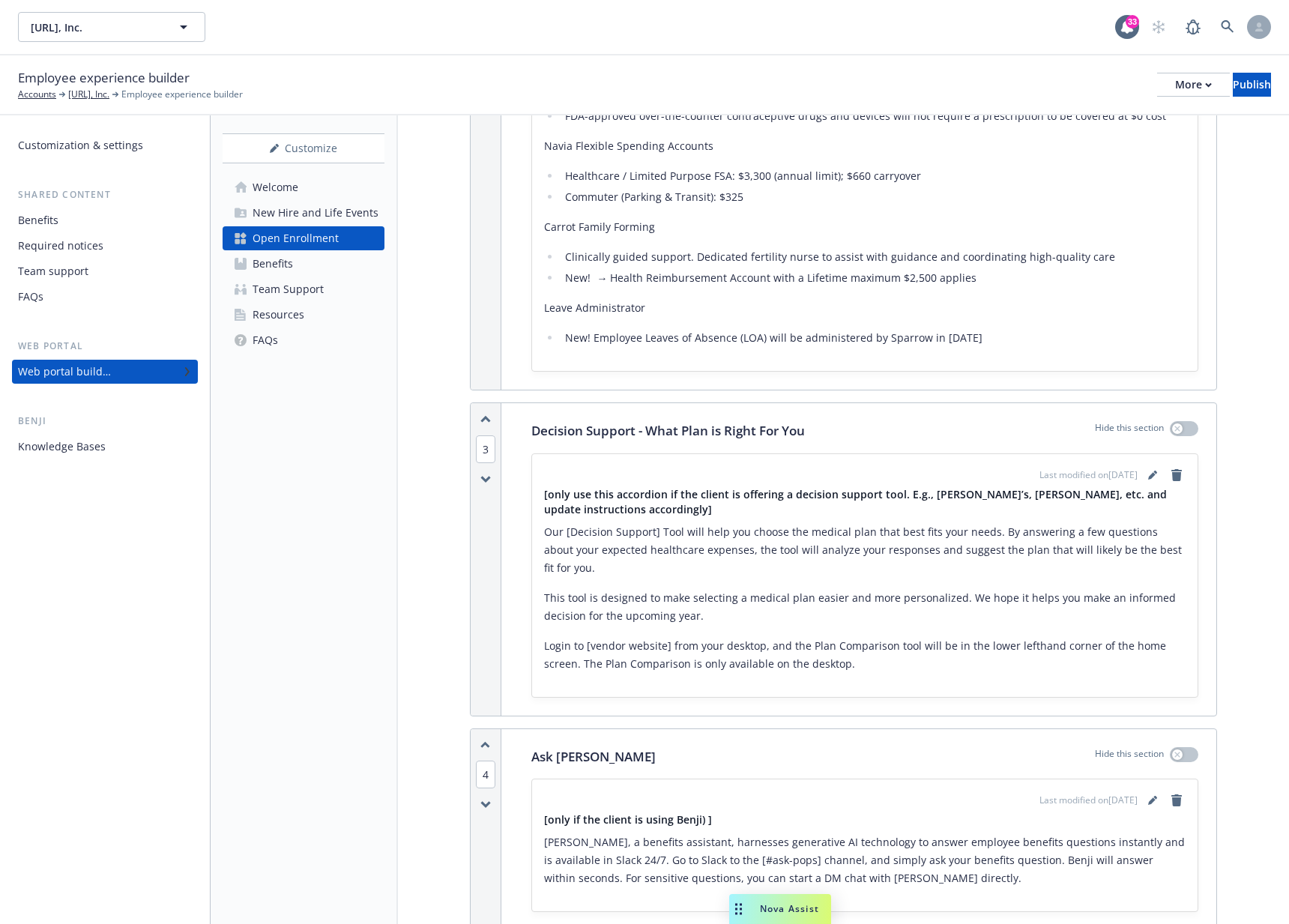
scroll to position [1702, 0]
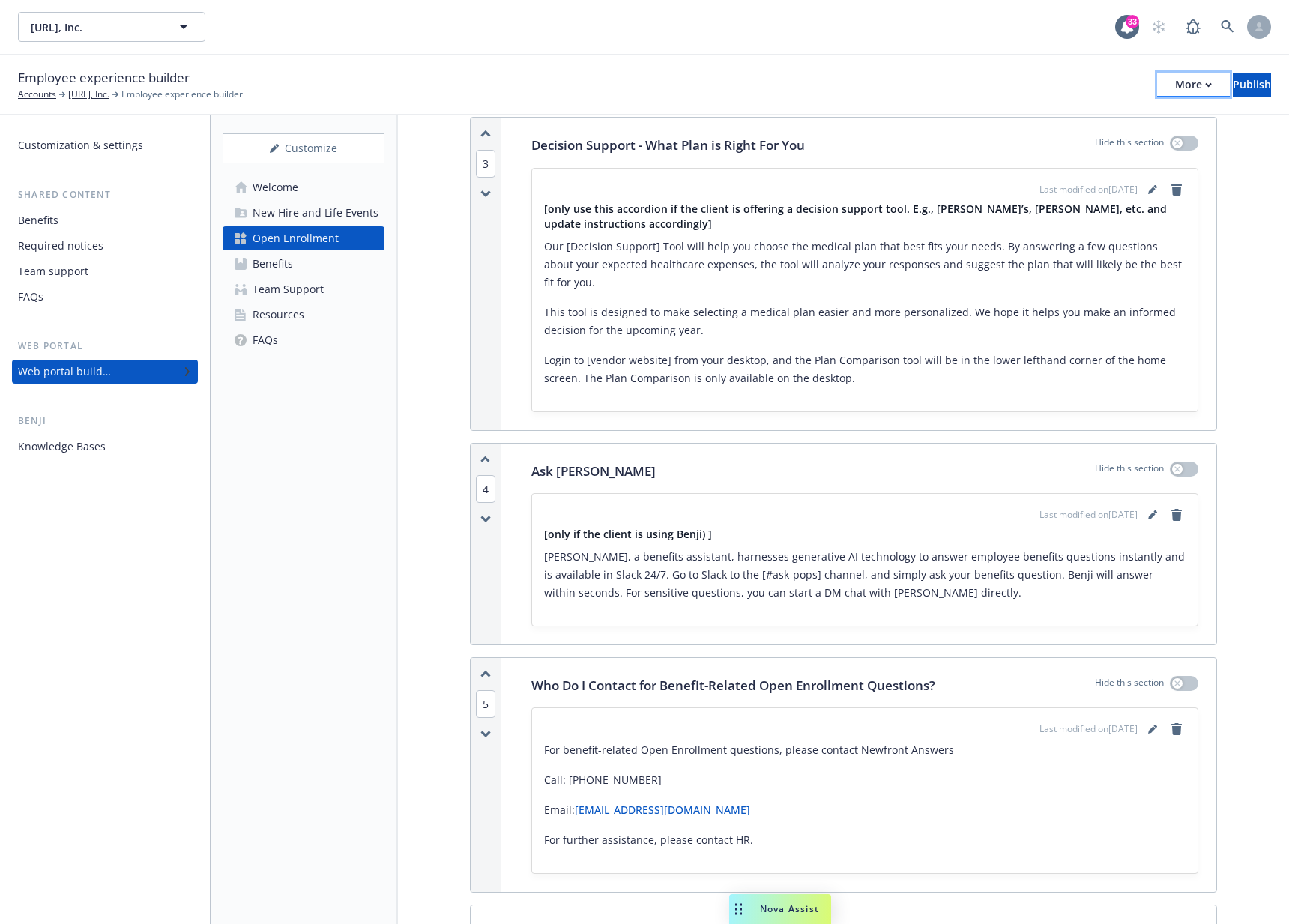
click at [1175, 82] on div "More" at bounding box center [1192, 84] width 37 height 23
click at [870, 95] on div "Employee experience builder Accounts [URL], Inc. Employee experience builder Mo…" at bounding box center [644, 84] width 1252 height 33
click at [812, 68] on div "Employee experience builder Accounts [URL], Inc. Employee experience builder Mo…" at bounding box center [644, 84] width 1252 height 33
click at [360, 509] on div "Customize Welcome New Hire and Life Events Open Enrollment Benefits Team Suppor…" at bounding box center [304, 519] width 188 height 808
